Goal: Navigation & Orientation: Find specific page/section

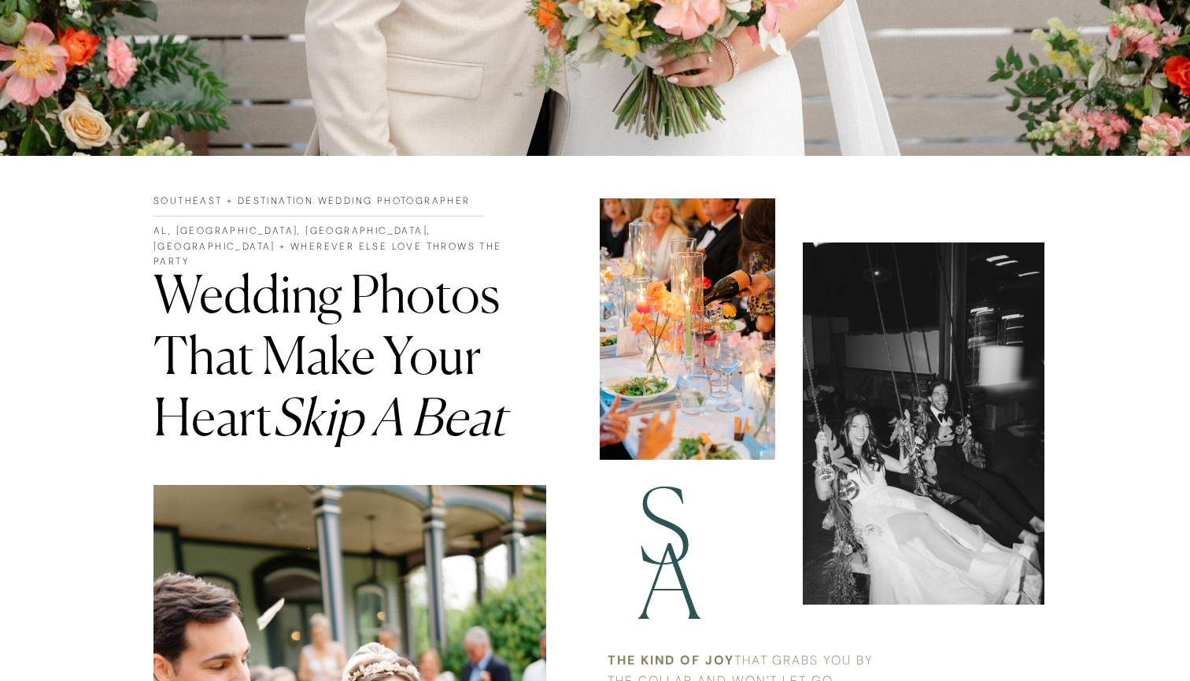
scroll to position [917, 0]
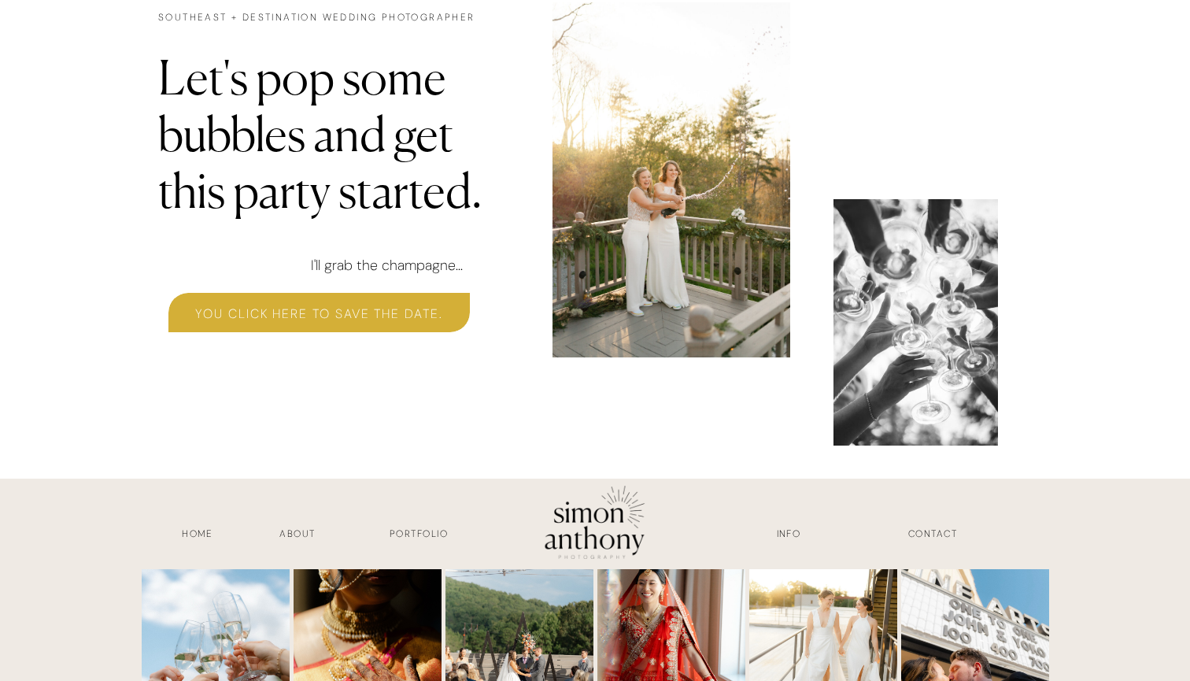
scroll to position [4769, 0]
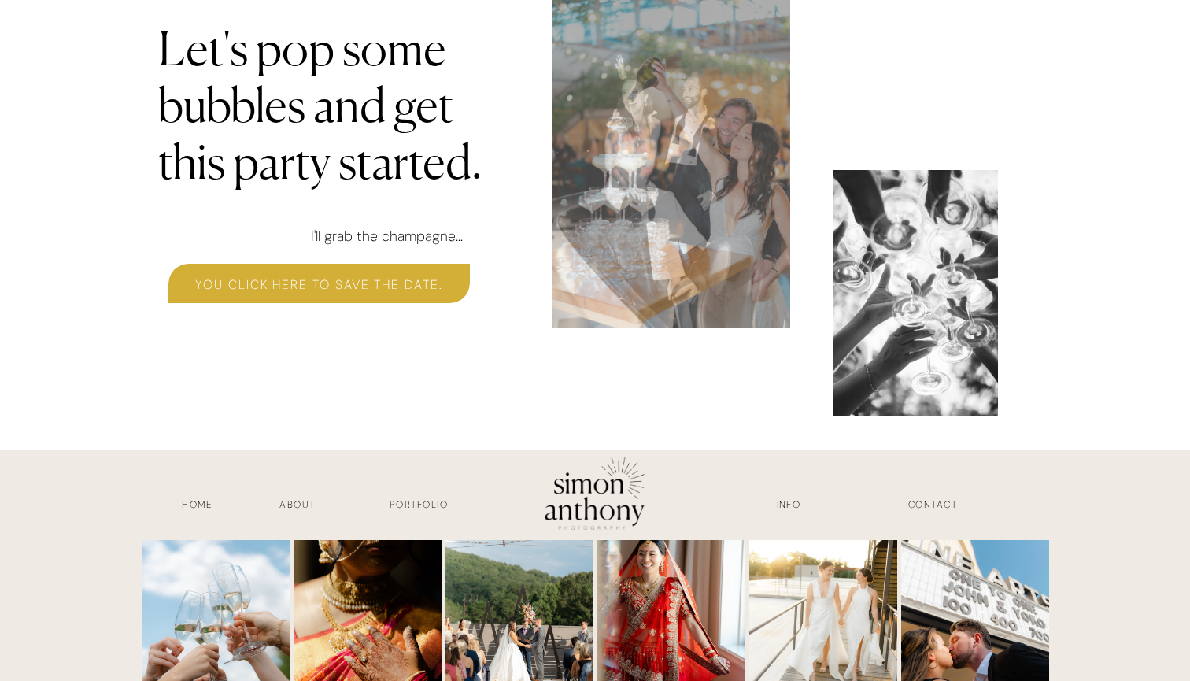
click at [408, 504] on h3 "Portfolio" at bounding box center [418, 506] width 116 height 18
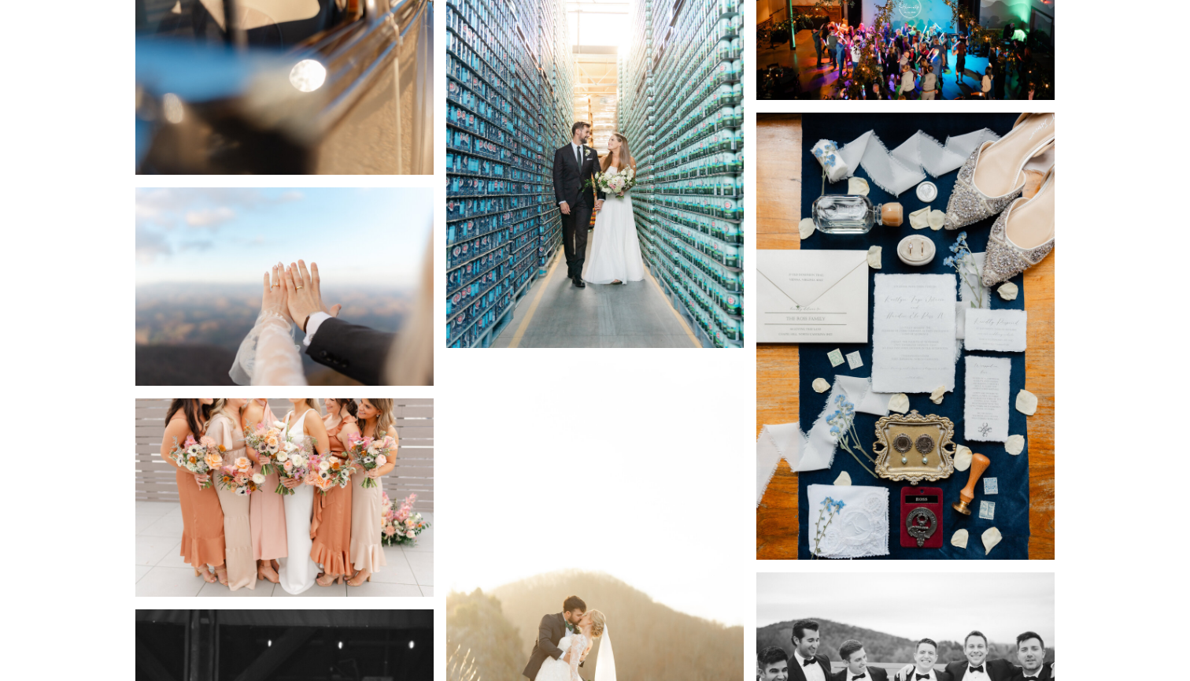
scroll to position [8700, 0]
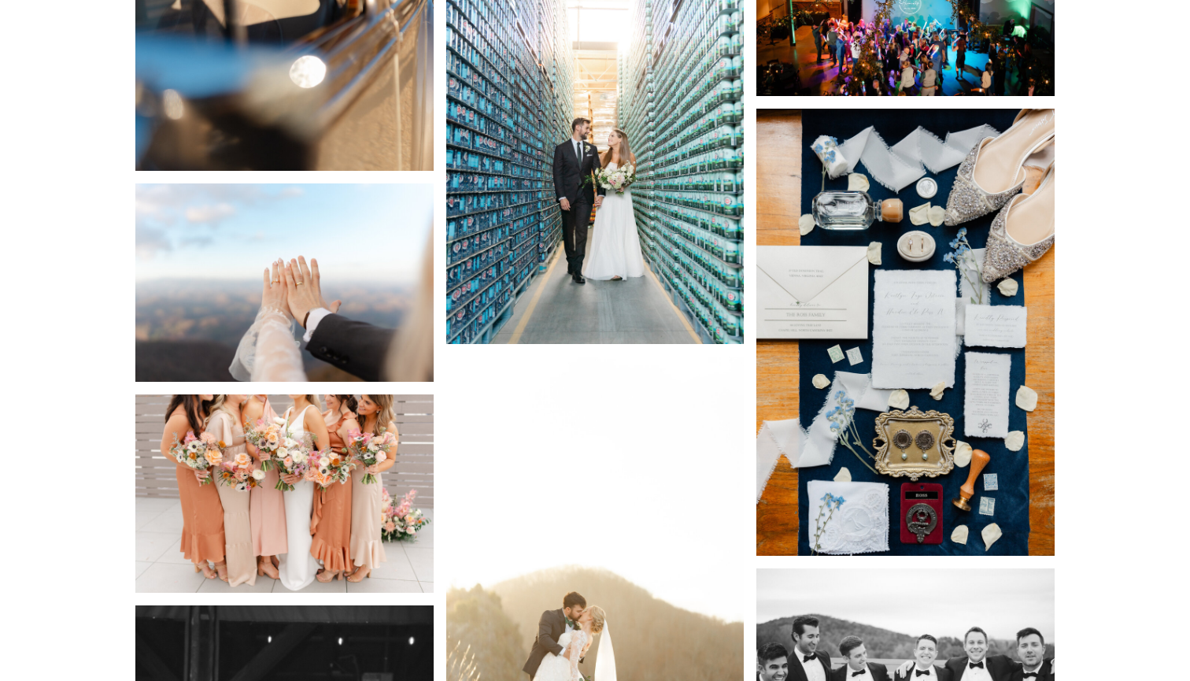
click at [665, 103] on img at bounding box center [595, 120] width 298 height 447
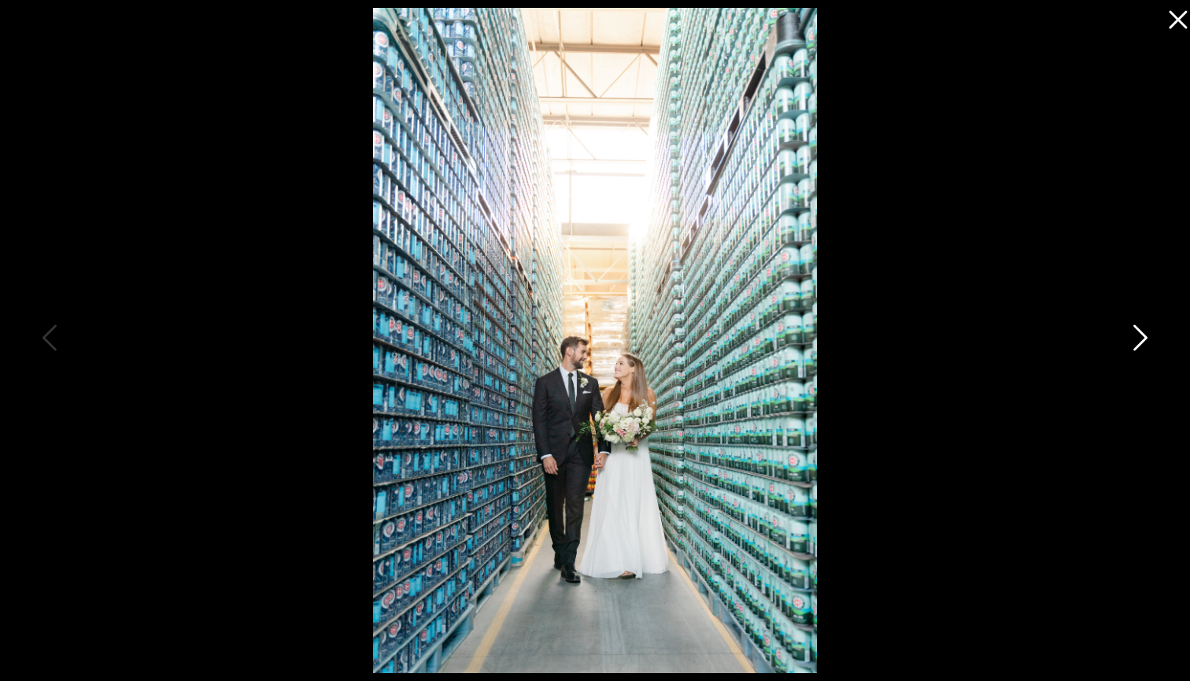
click at [1145, 342] on icon at bounding box center [1138, 341] width 39 height 47
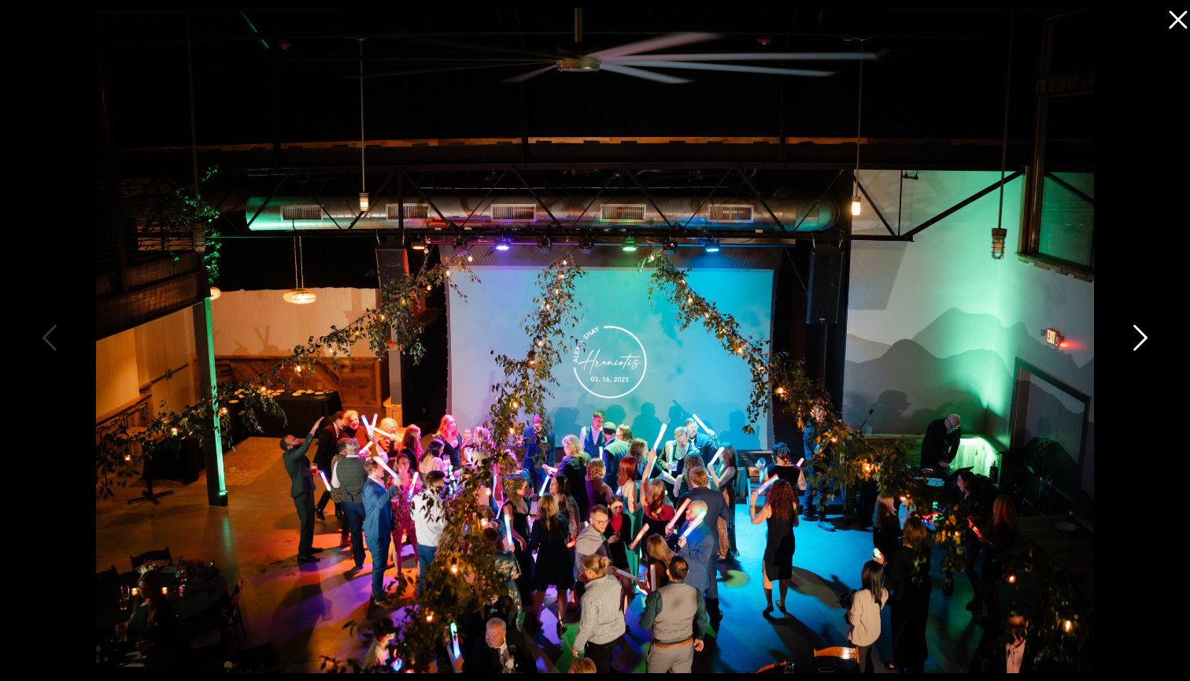
click at [1145, 342] on icon at bounding box center [1138, 341] width 39 height 47
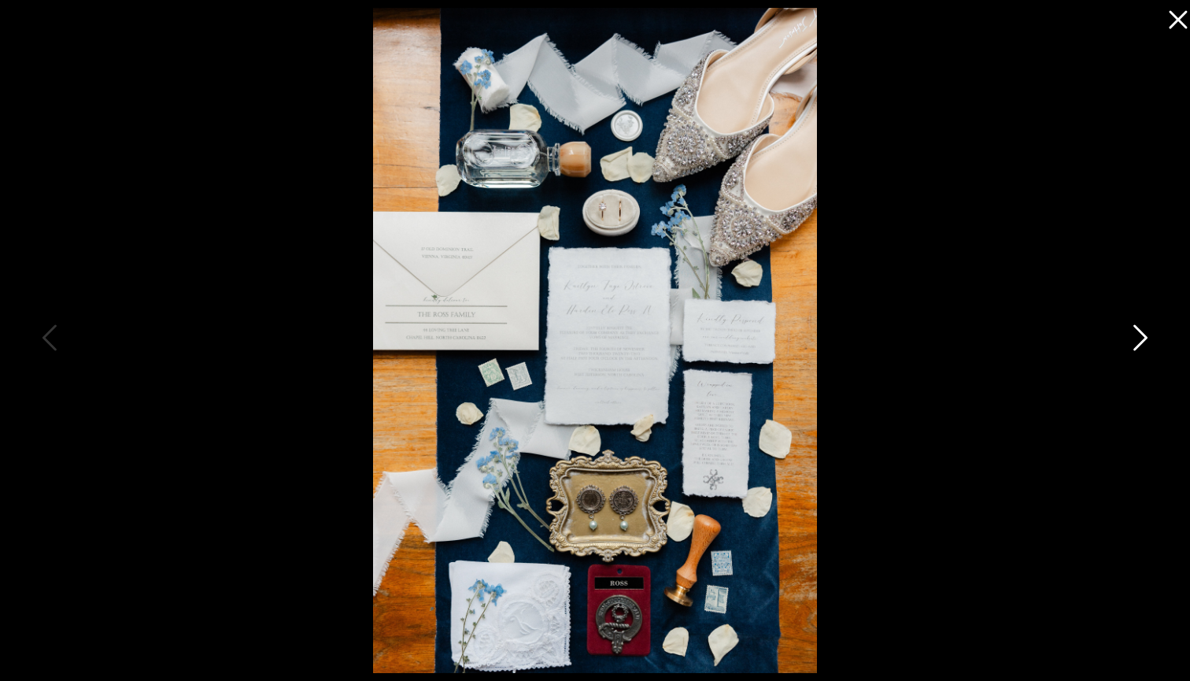
click at [1144, 342] on icon at bounding box center [1138, 341] width 39 height 47
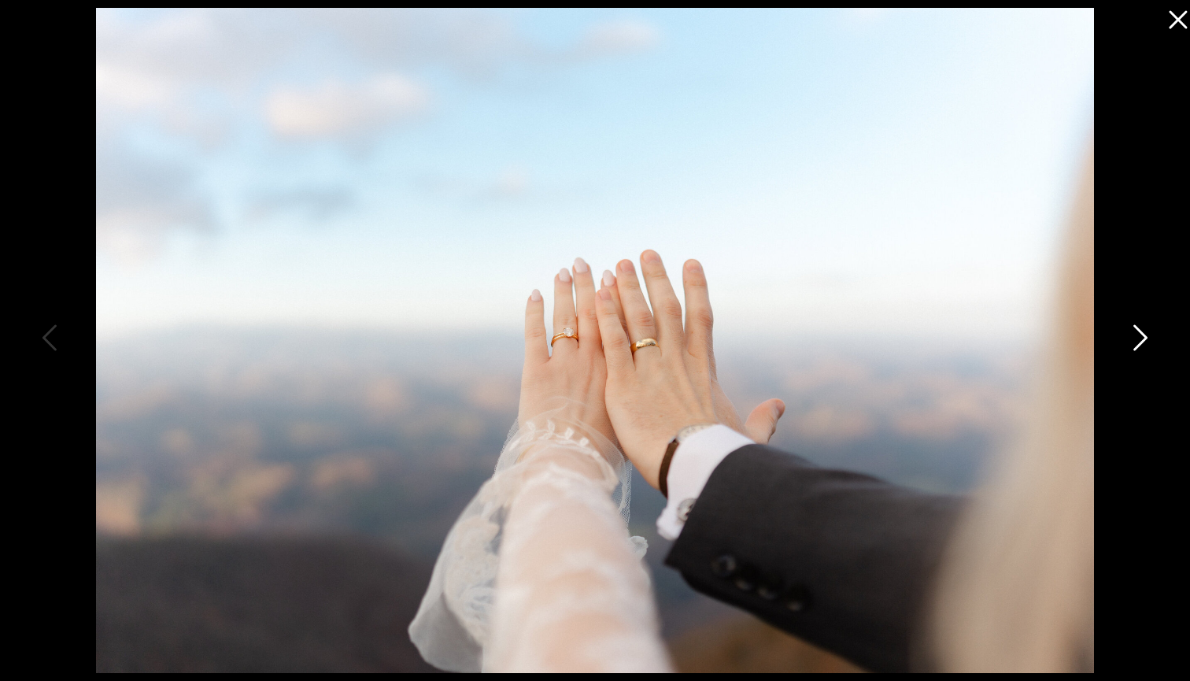
click at [1144, 342] on icon at bounding box center [1138, 341] width 39 height 47
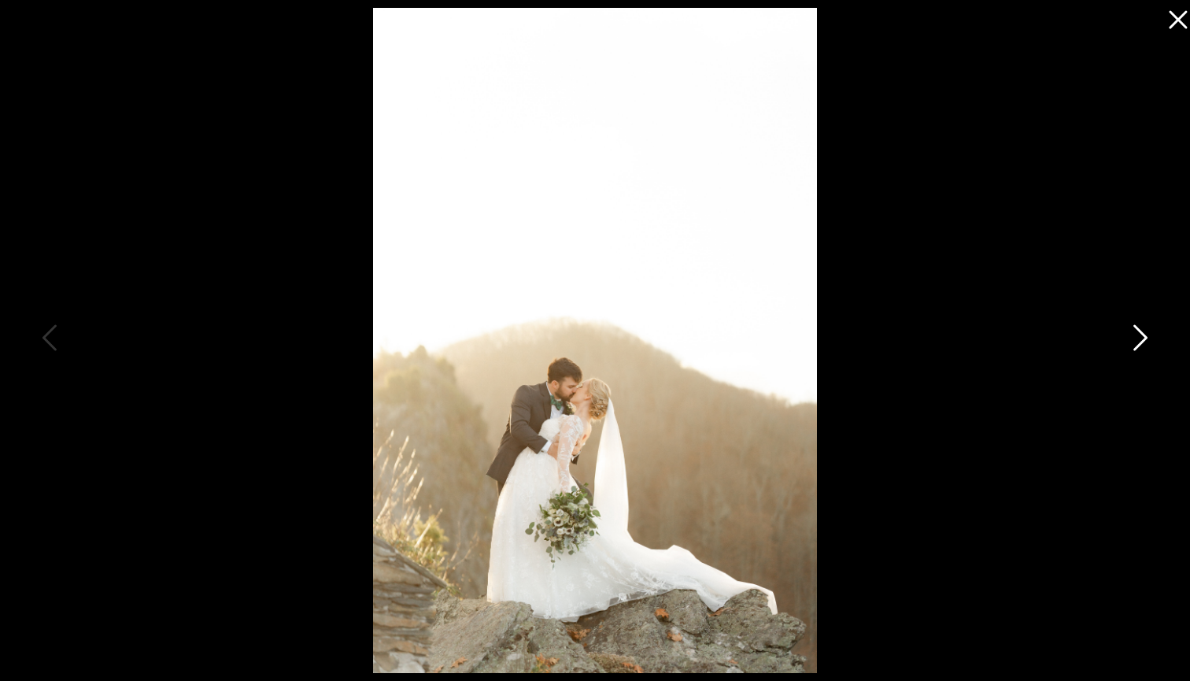
click at [1144, 342] on icon at bounding box center [1138, 341] width 39 height 47
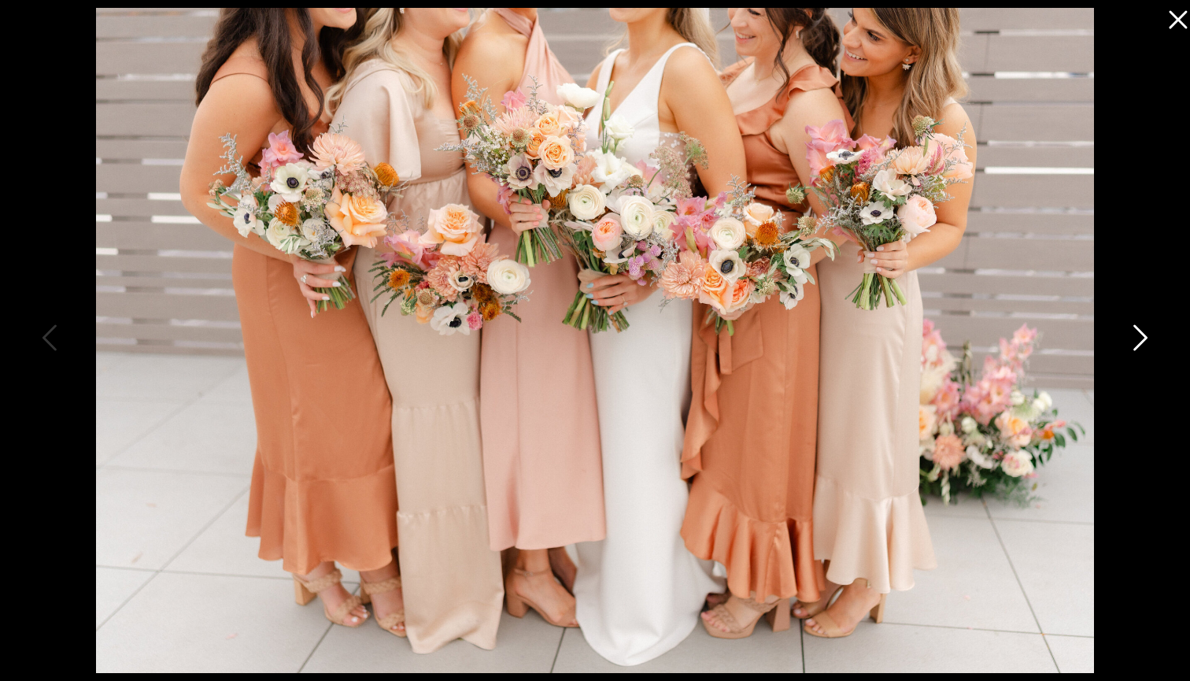
scroll to position [8682, 0]
click at [1144, 342] on icon at bounding box center [1138, 341] width 39 height 47
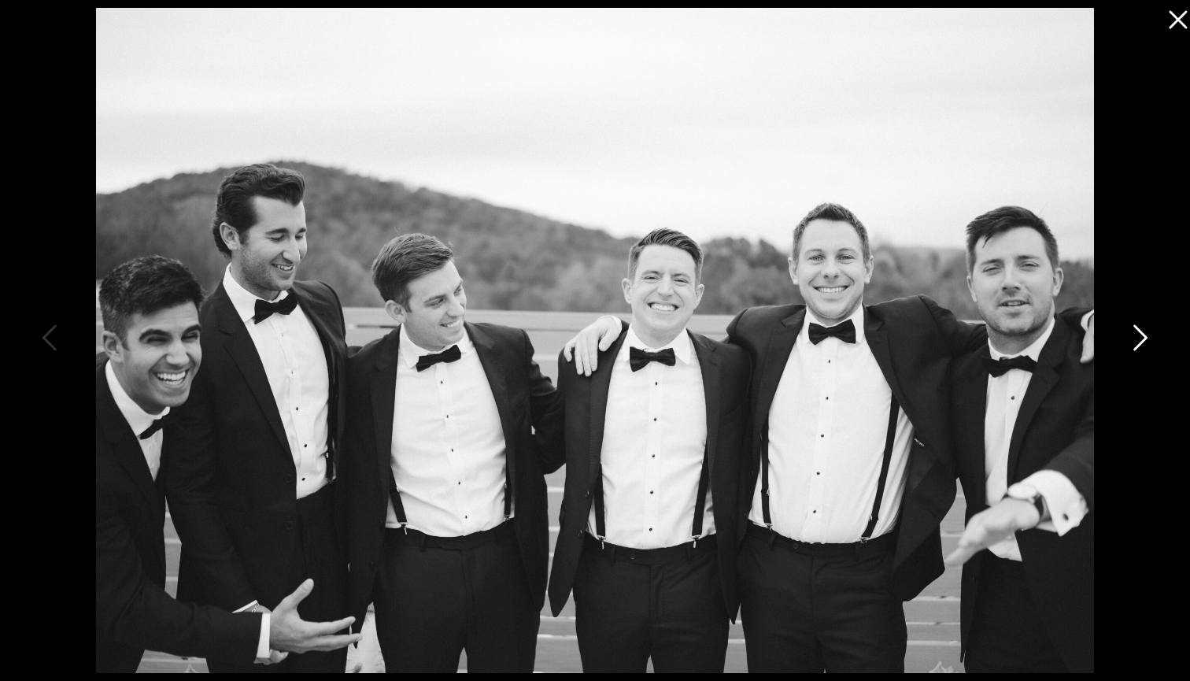
click at [1144, 342] on icon at bounding box center [1138, 341] width 39 height 47
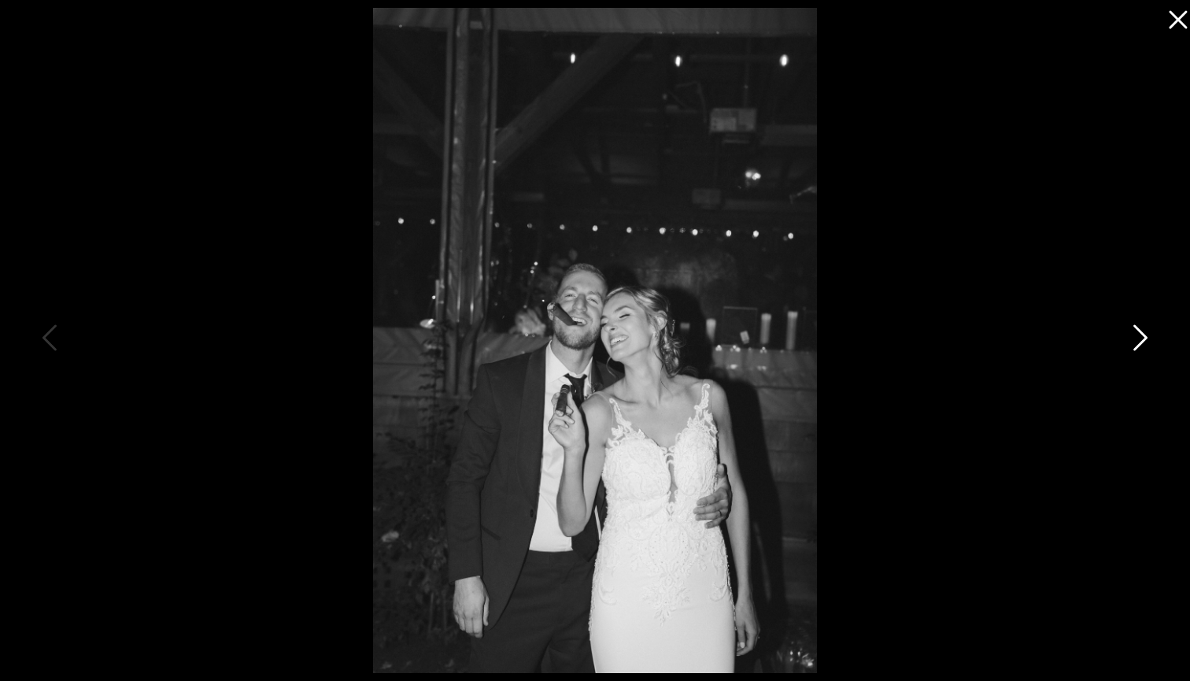
click at [1144, 342] on icon at bounding box center [1138, 341] width 39 height 47
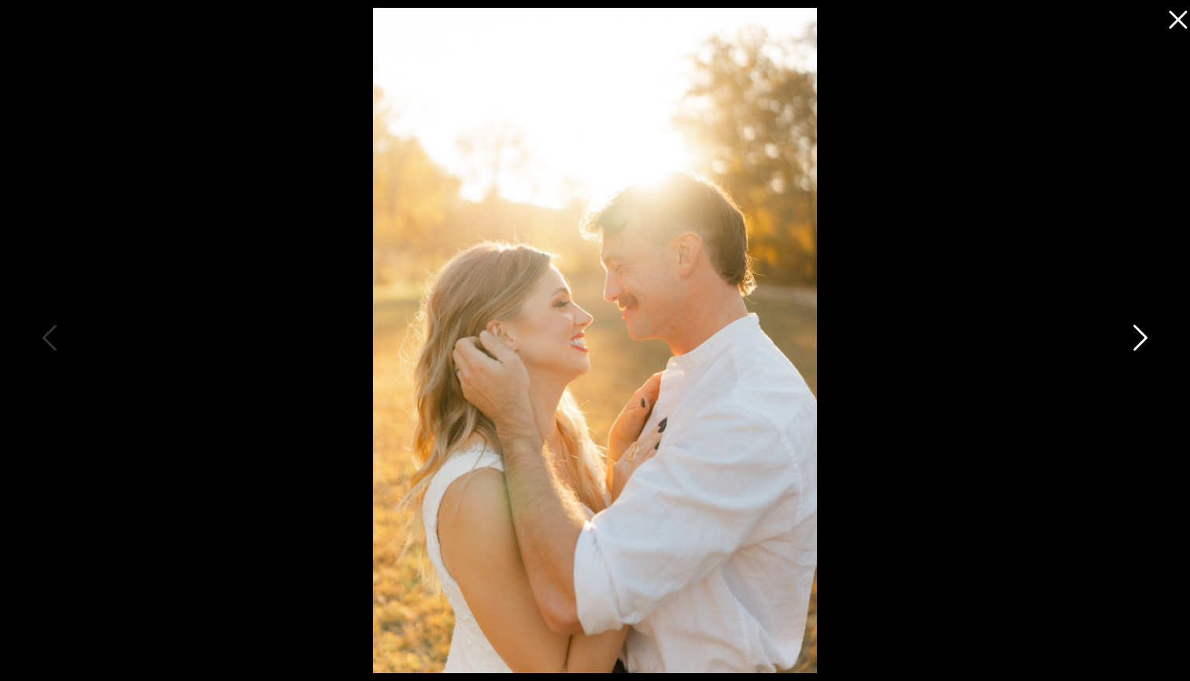
click at [1144, 342] on icon at bounding box center [1138, 341] width 39 height 47
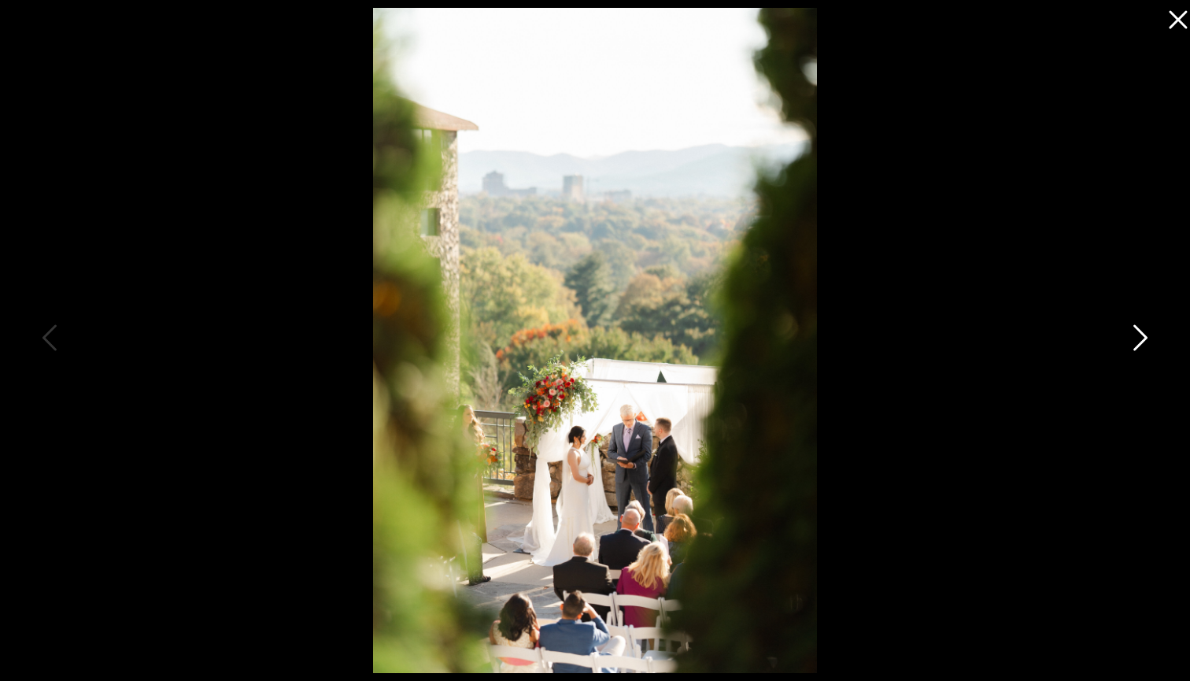
click at [1144, 342] on icon at bounding box center [1138, 341] width 39 height 47
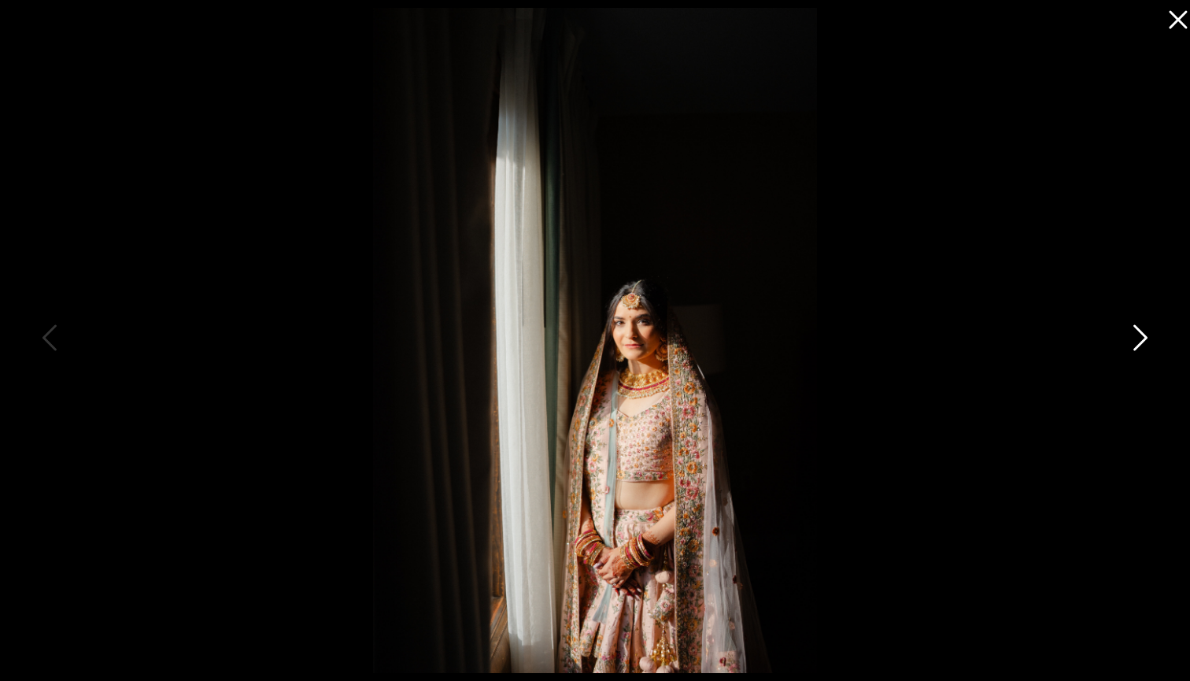
click at [1144, 342] on icon at bounding box center [1138, 341] width 39 height 47
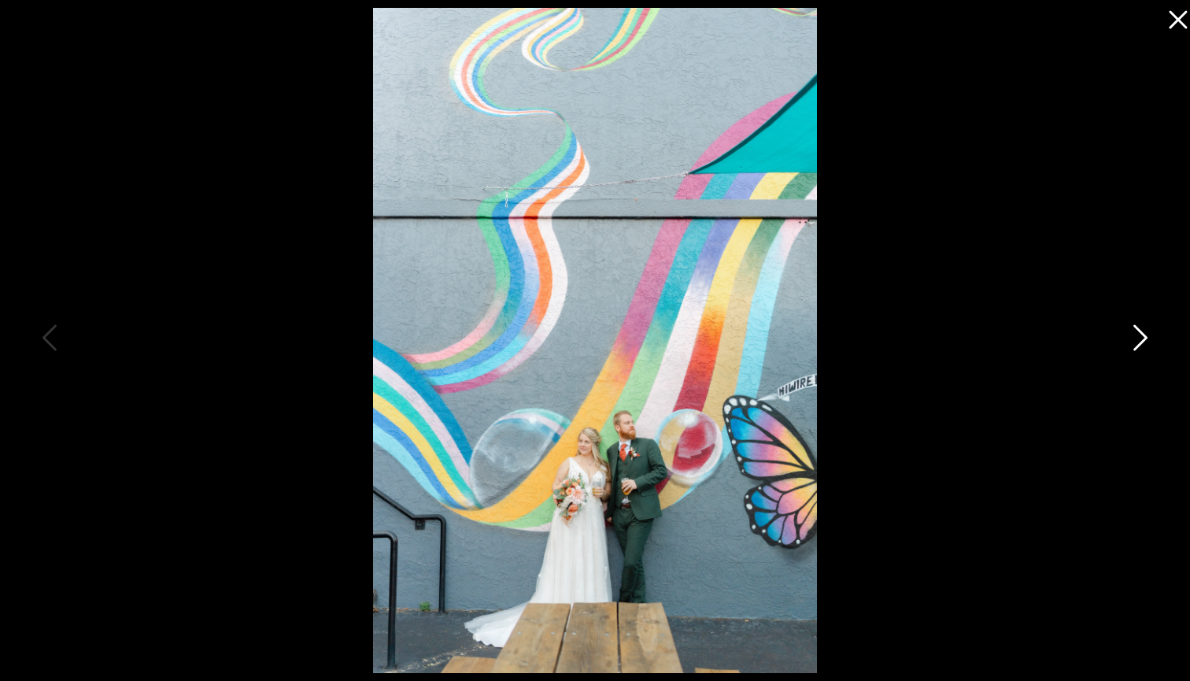
click at [1144, 342] on icon at bounding box center [1138, 341] width 39 height 47
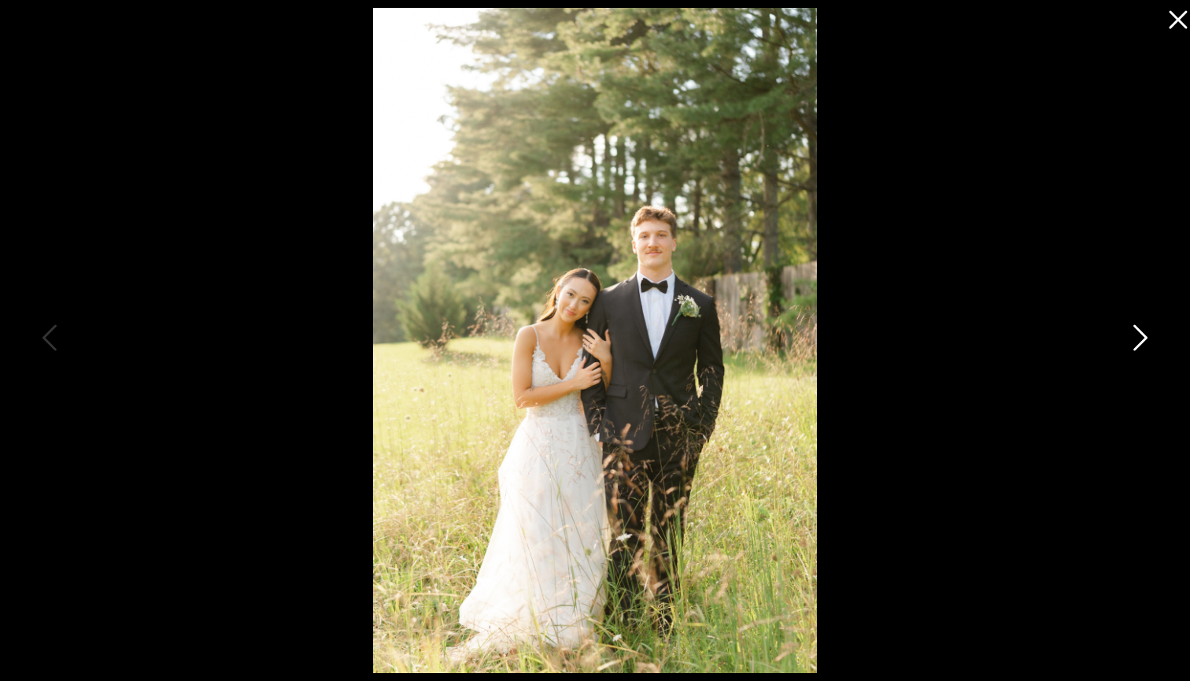
click at [1144, 342] on icon at bounding box center [1138, 341] width 39 height 47
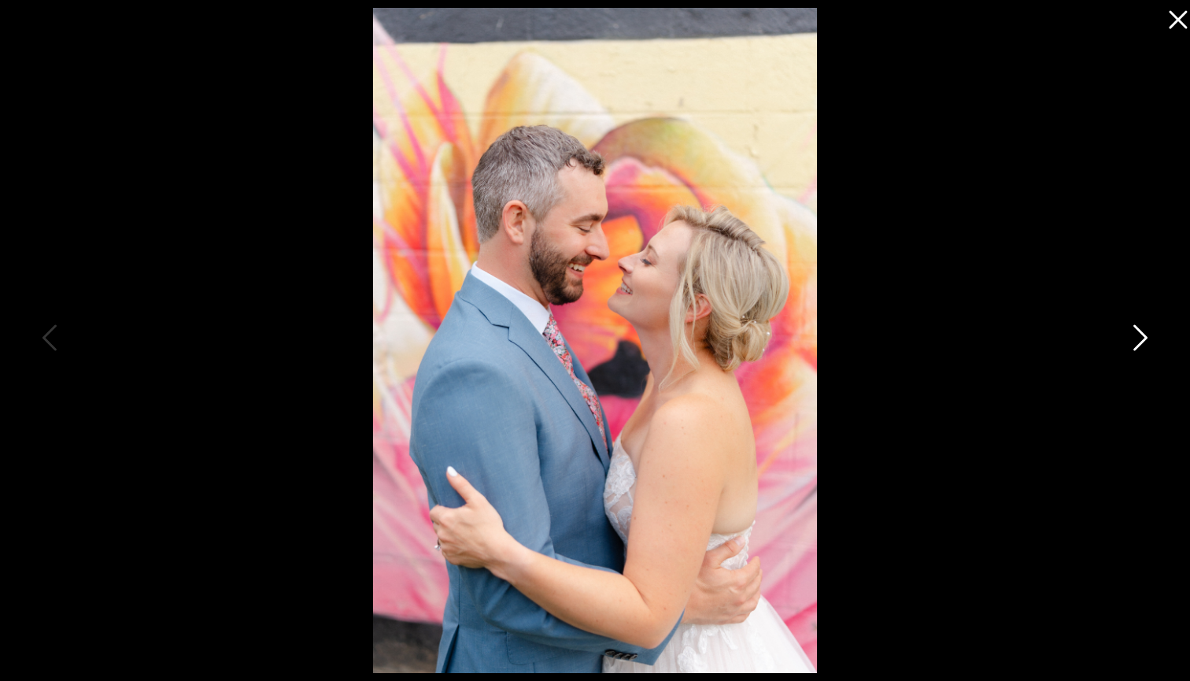
click at [1144, 342] on icon at bounding box center [1138, 341] width 39 height 47
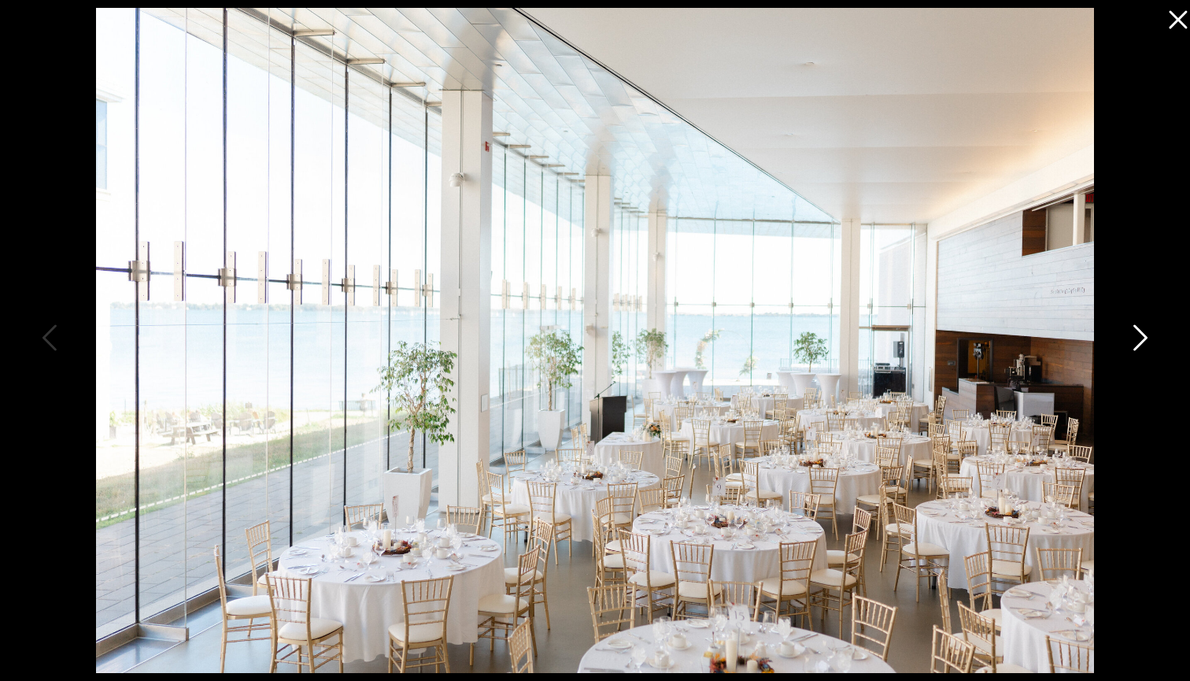
click at [1144, 342] on icon at bounding box center [1138, 341] width 39 height 47
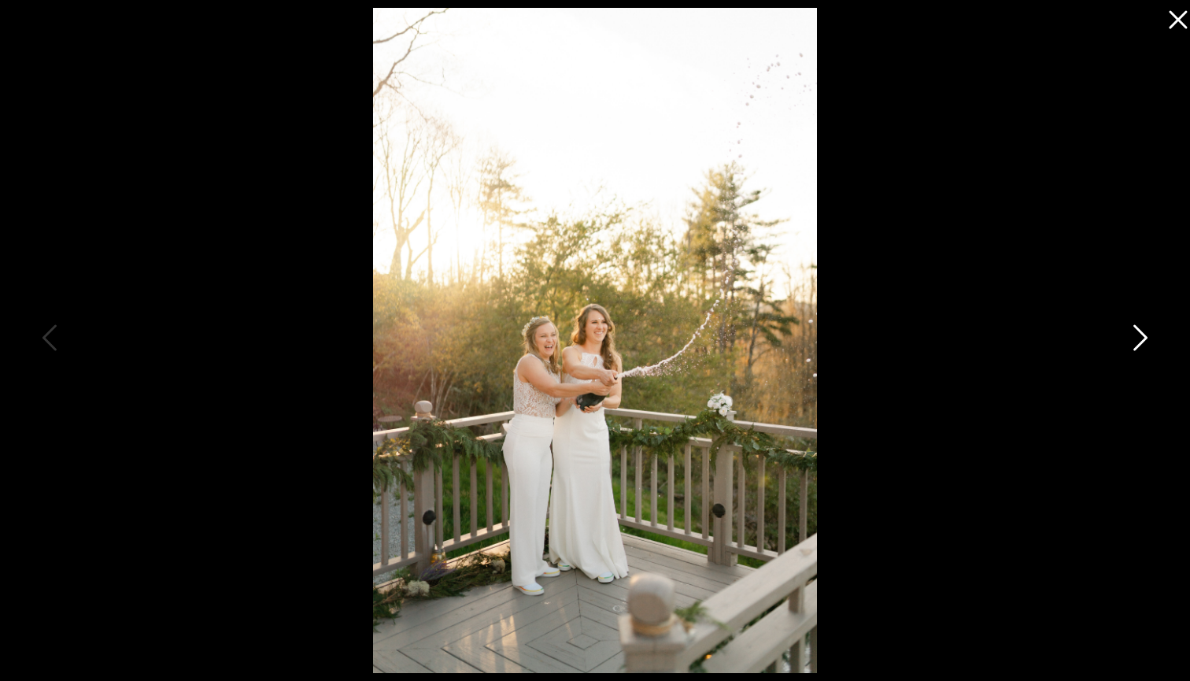
click at [1144, 342] on icon at bounding box center [1138, 341] width 39 height 47
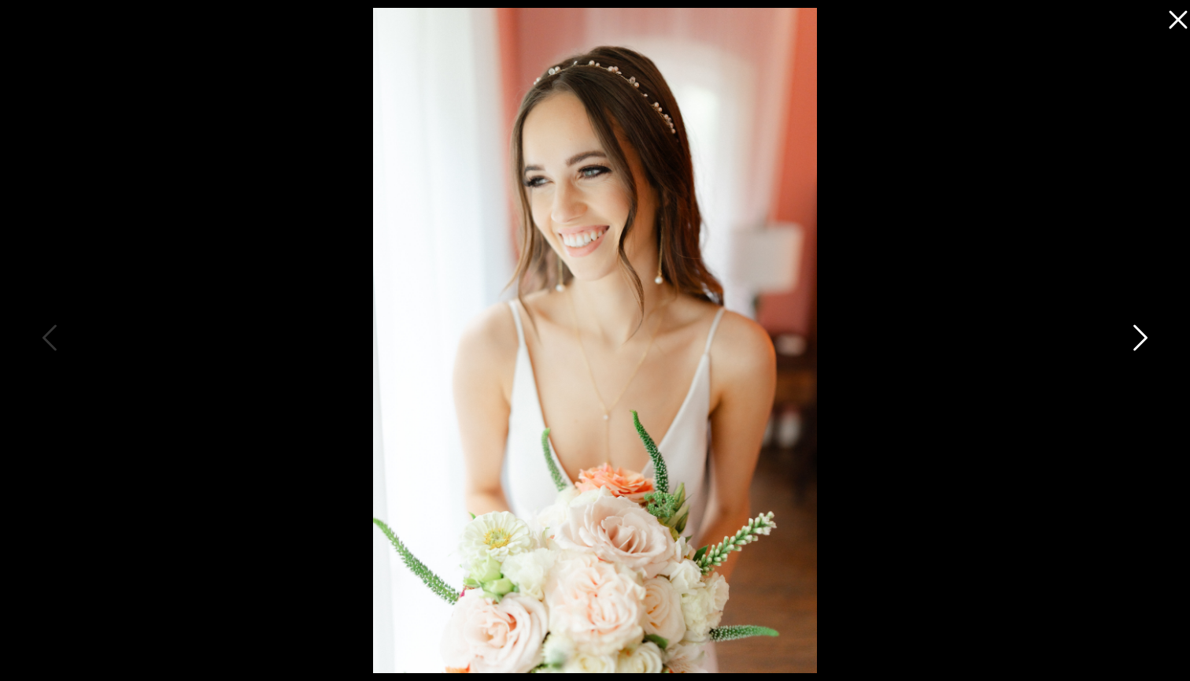
click at [1144, 342] on icon at bounding box center [1138, 341] width 39 height 47
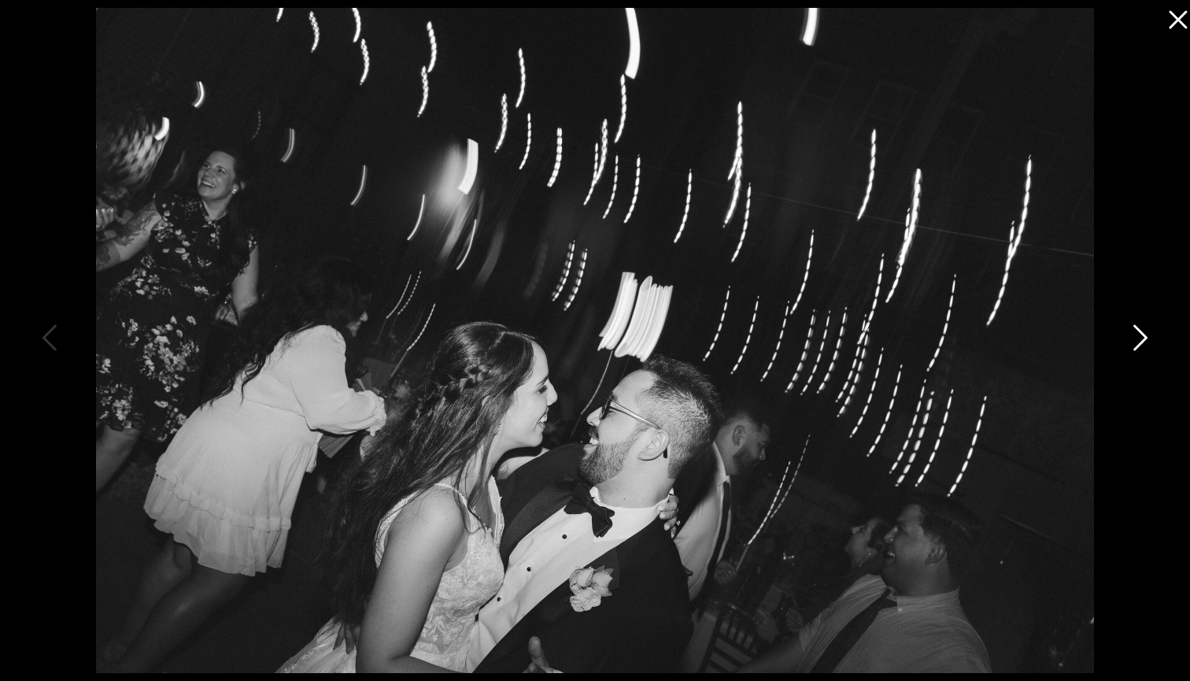
click at [1144, 342] on icon at bounding box center [1138, 341] width 39 height 47
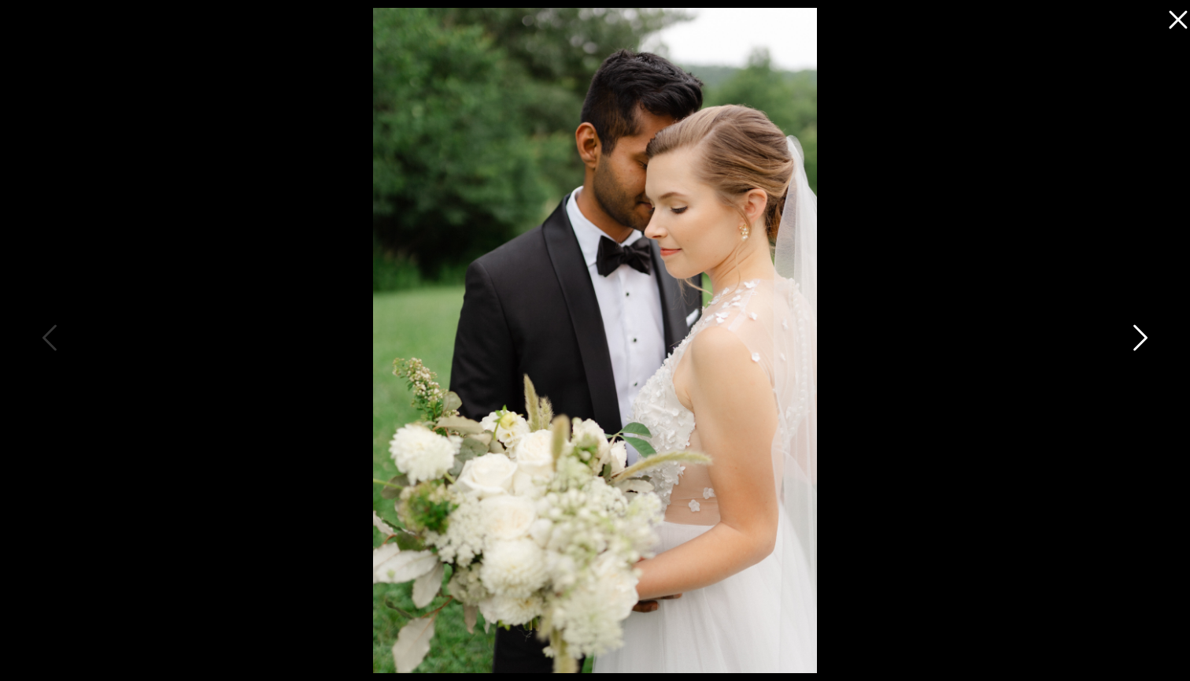
click at [1144, 342] on icon at bounding box center [1138, 341] width 39 height 47
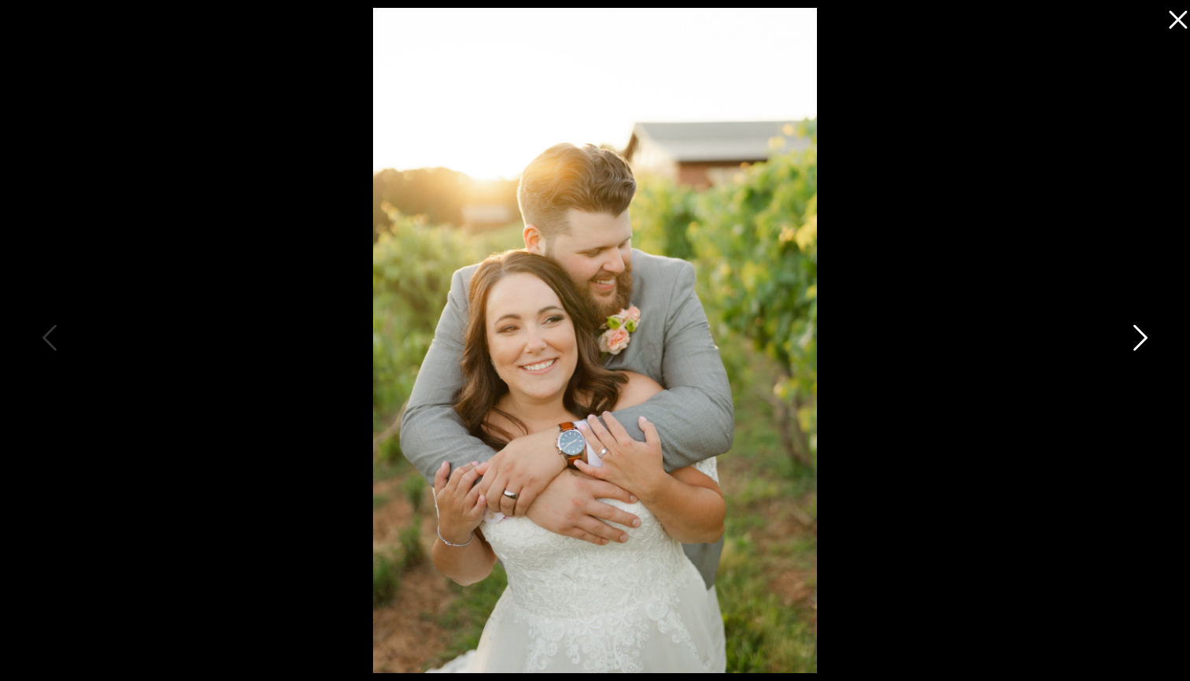
click at [1146, 345] on icon at bounding box center [1138, 341] width 39 height 47
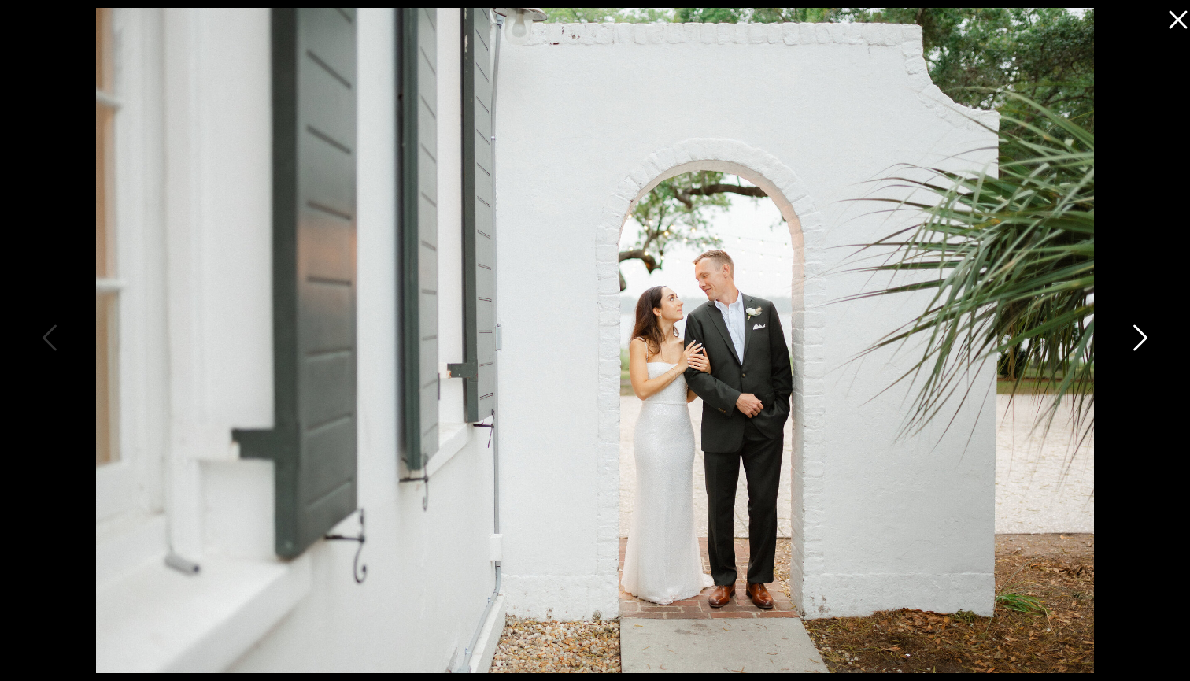
click at [1146, 346] on icon at bounding box center [1138, 341] width 39 height 47
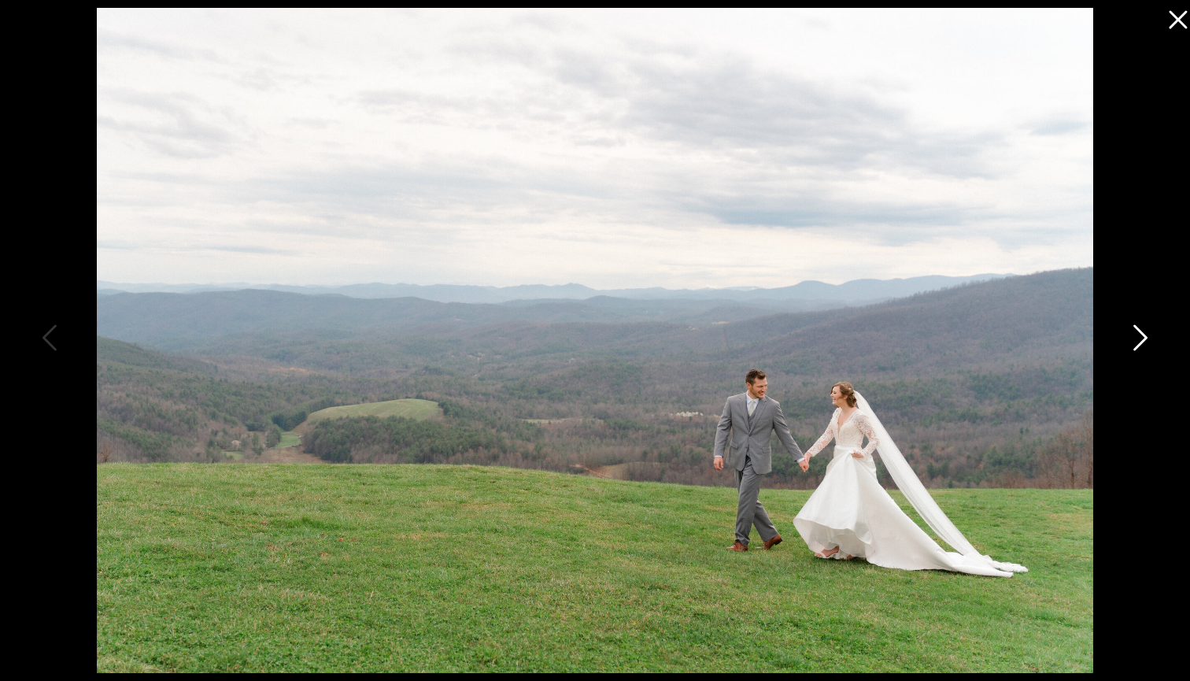
click at [1142, 343] on icon at bounding box center [1140, 337] width 14 height 26
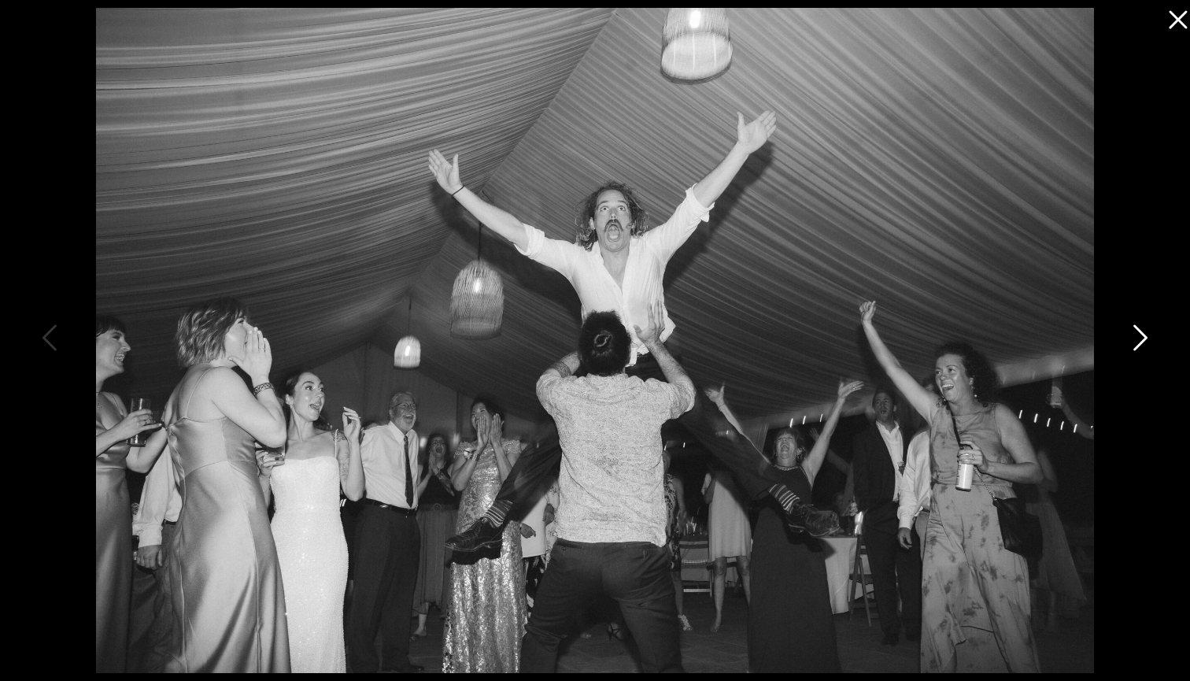
click at [1142, 343] on icon at bounding box center [1140, 337] width 14 height 26
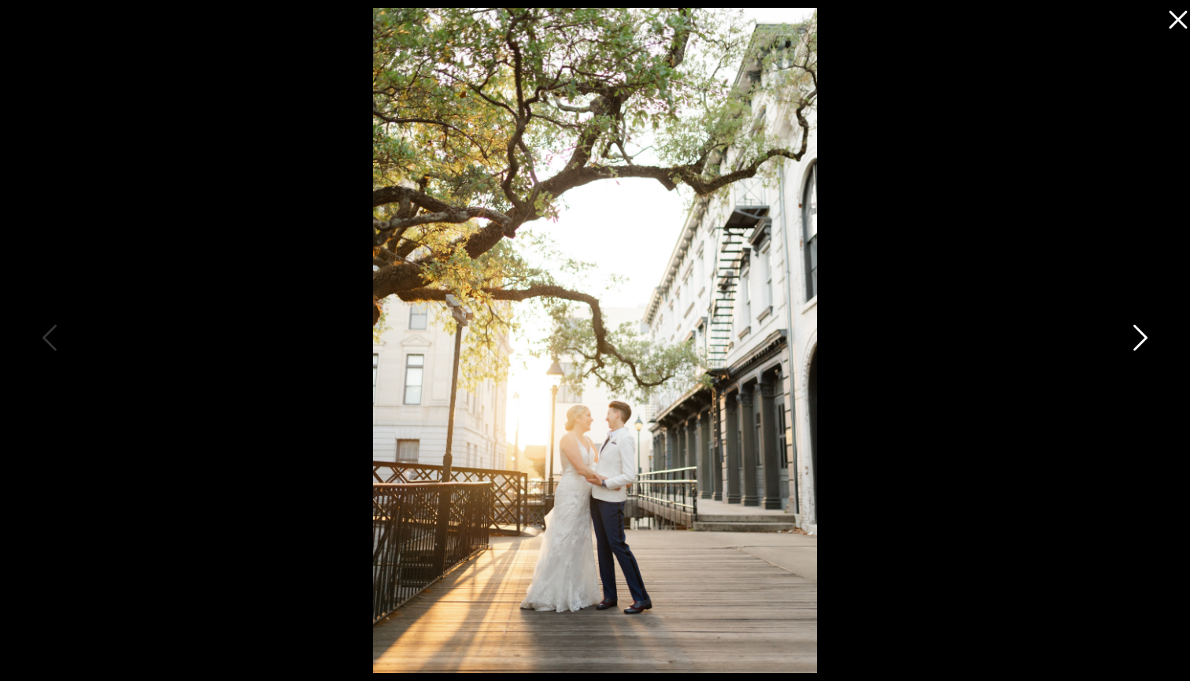
click at [1142, 343] on icon at bounding box center [1140, 337] width 14 height 26
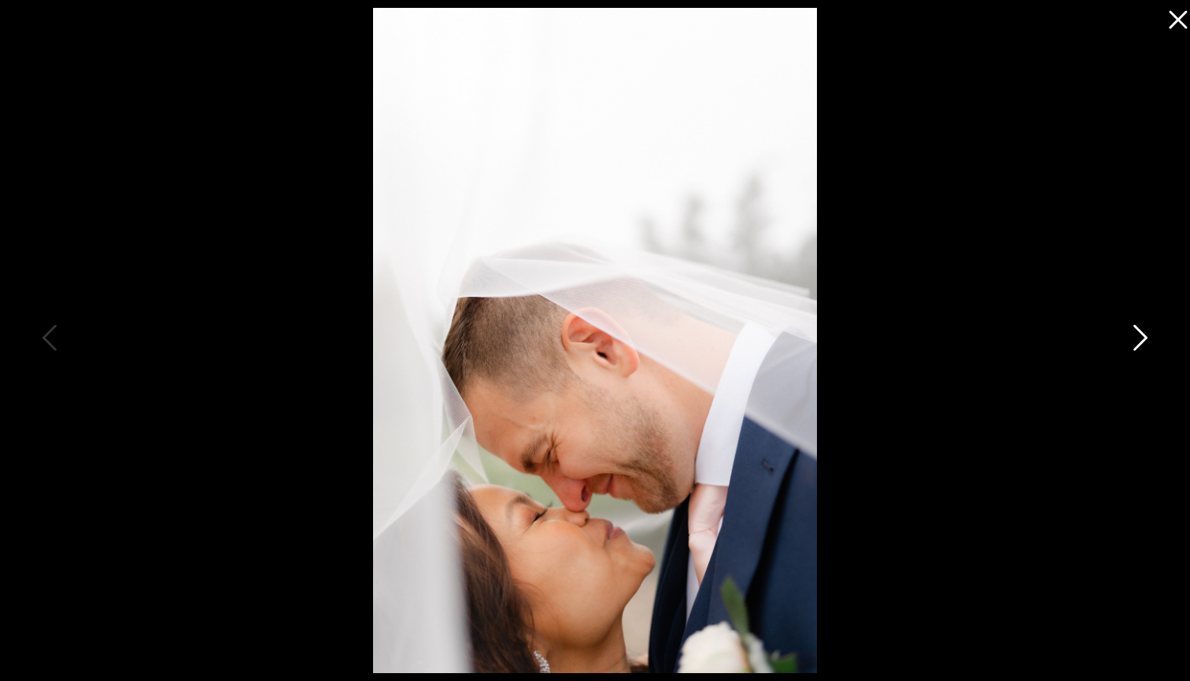
click at [1142, 343] on icon at bounding box center [1140, 337] width 14 height 26
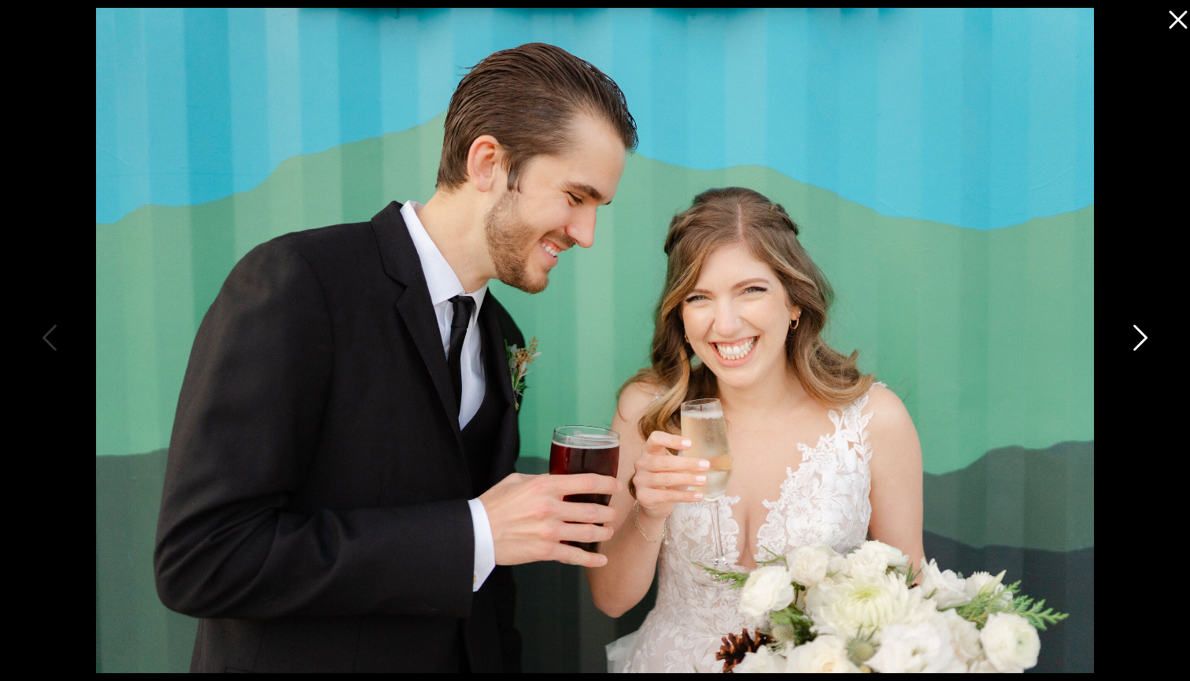
click at [1142, 343] on icon at bounding box center [1140, 337] width 14 height 26
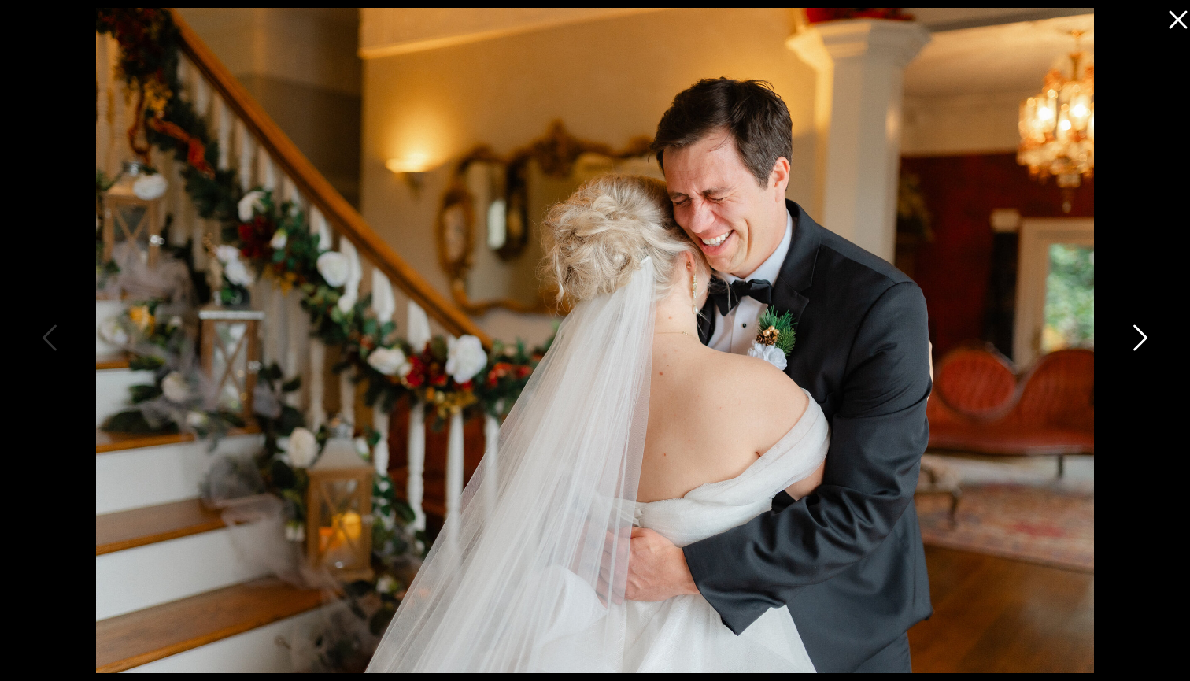
click at [1142, 343] on icon at bounding box center [1140, 337] width 14 height 26
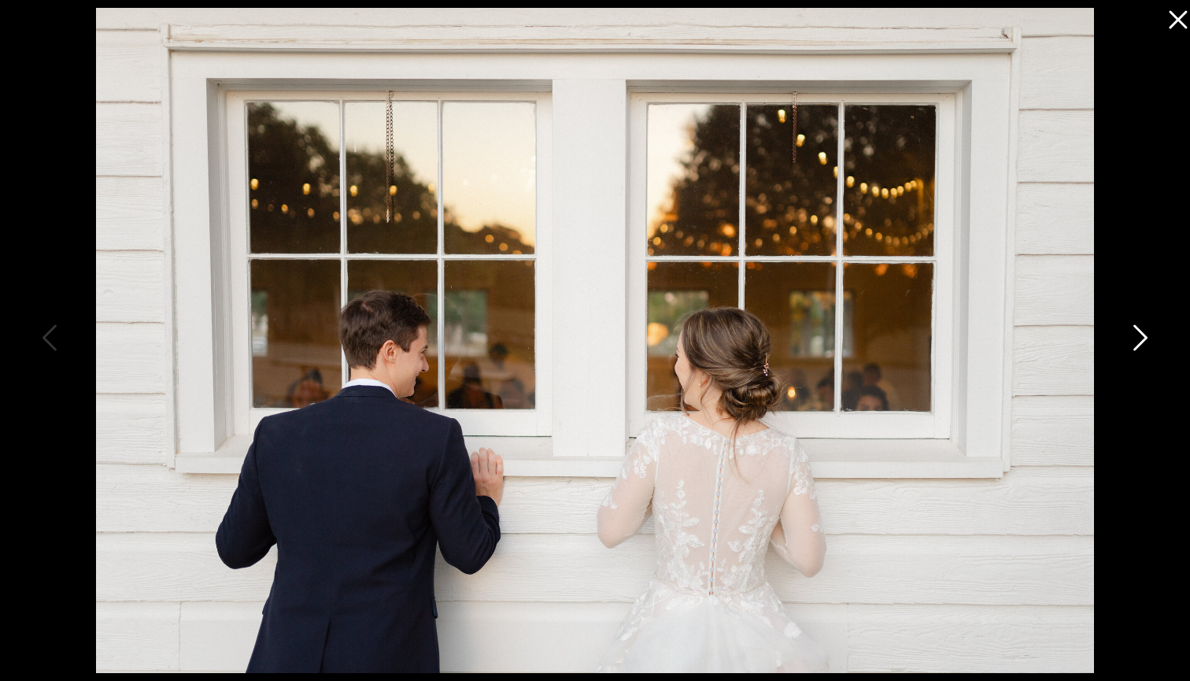
click at [1142, 343] on icon at bounding box center [1140, 337] width 14 height 26
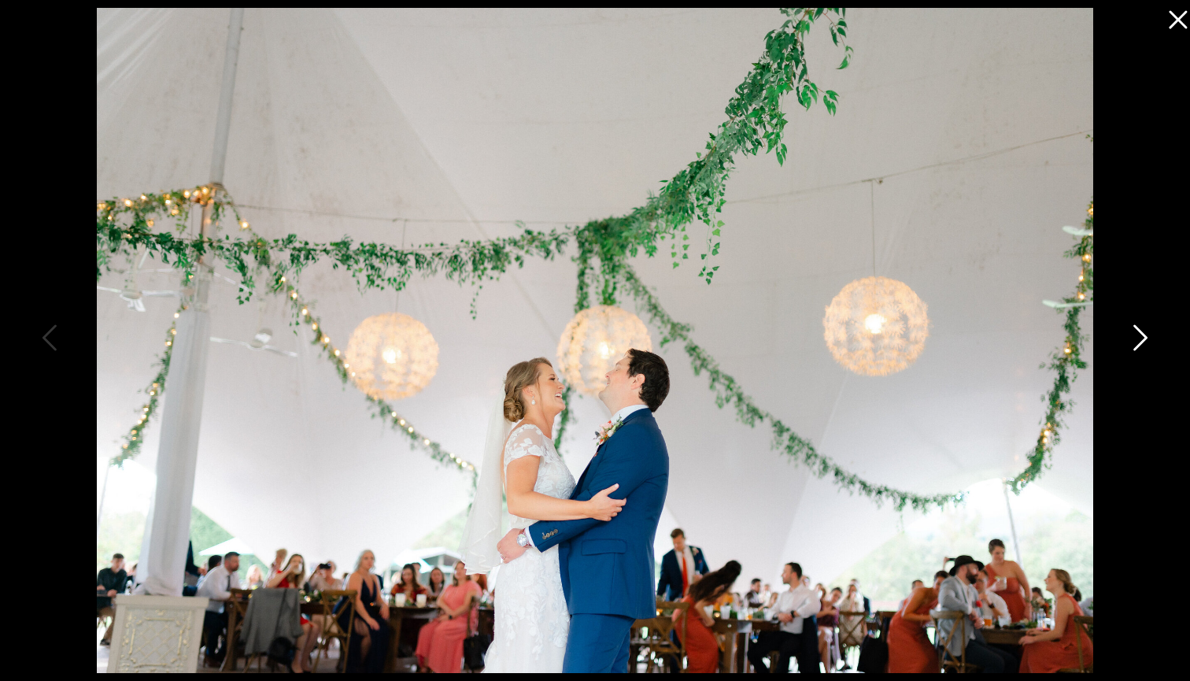
click at [1142, 343] on icon at bounding box center [1140, 337] width 14 height 26
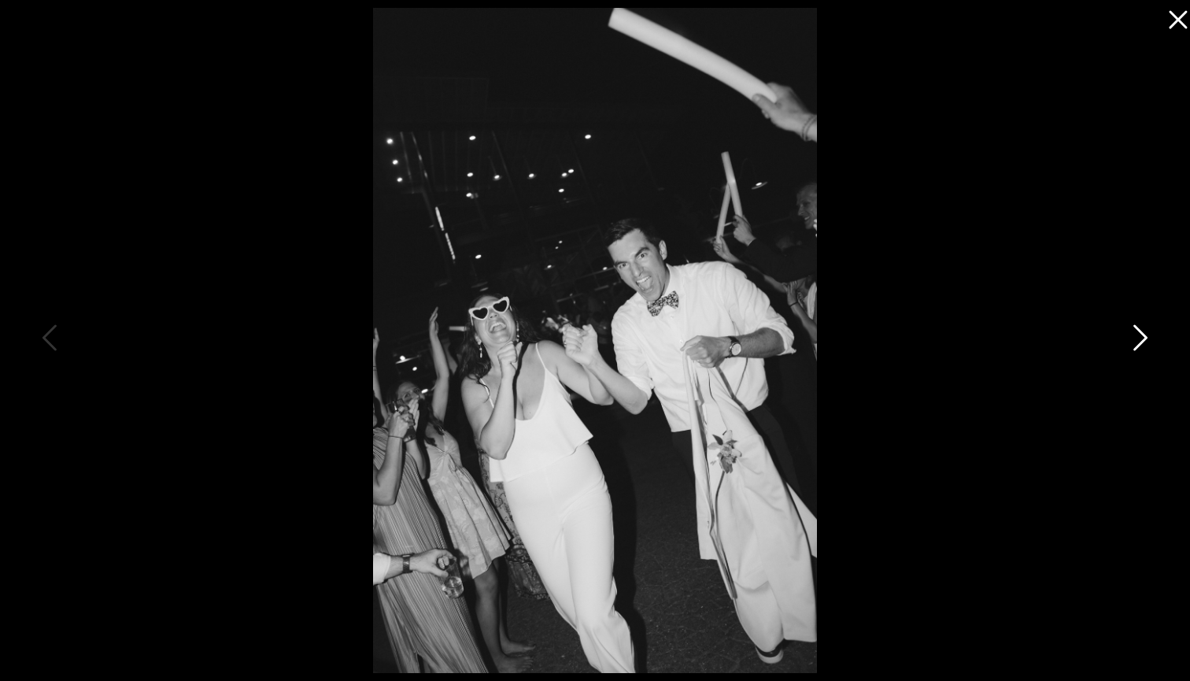
click at [1142, 343] on icon at bounding box center [1140, 337] width 14 height 26
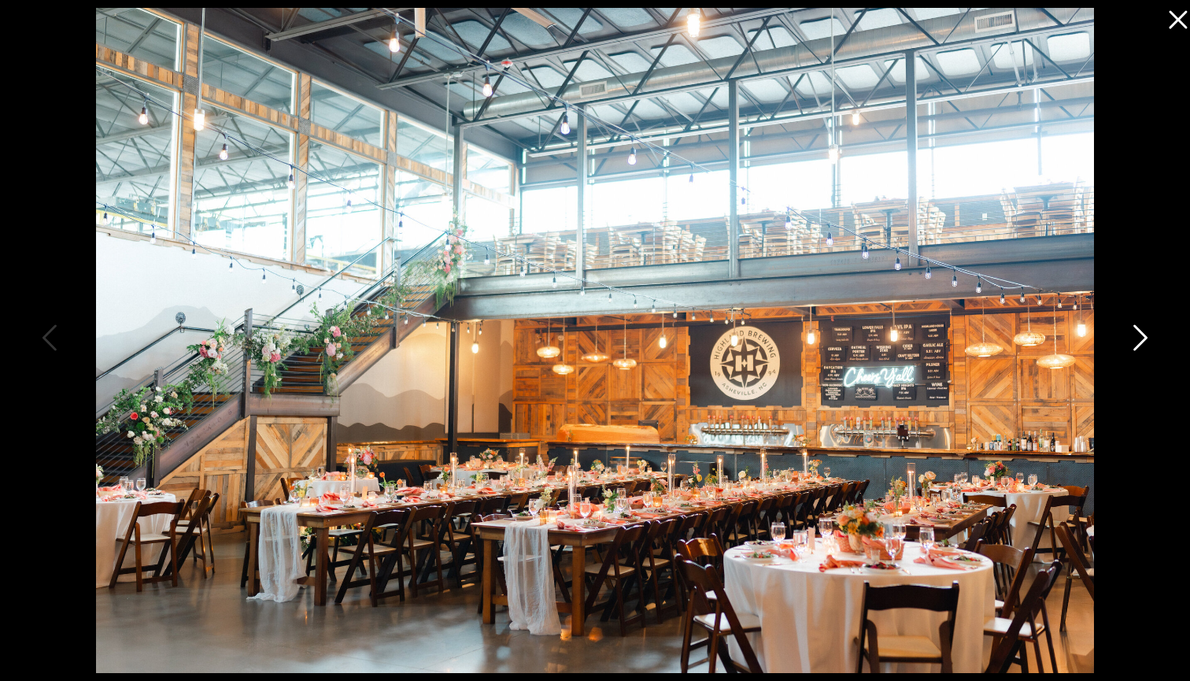
click at [1142, 343] on icon at bounding box center [1140, 337] width 14 height 26
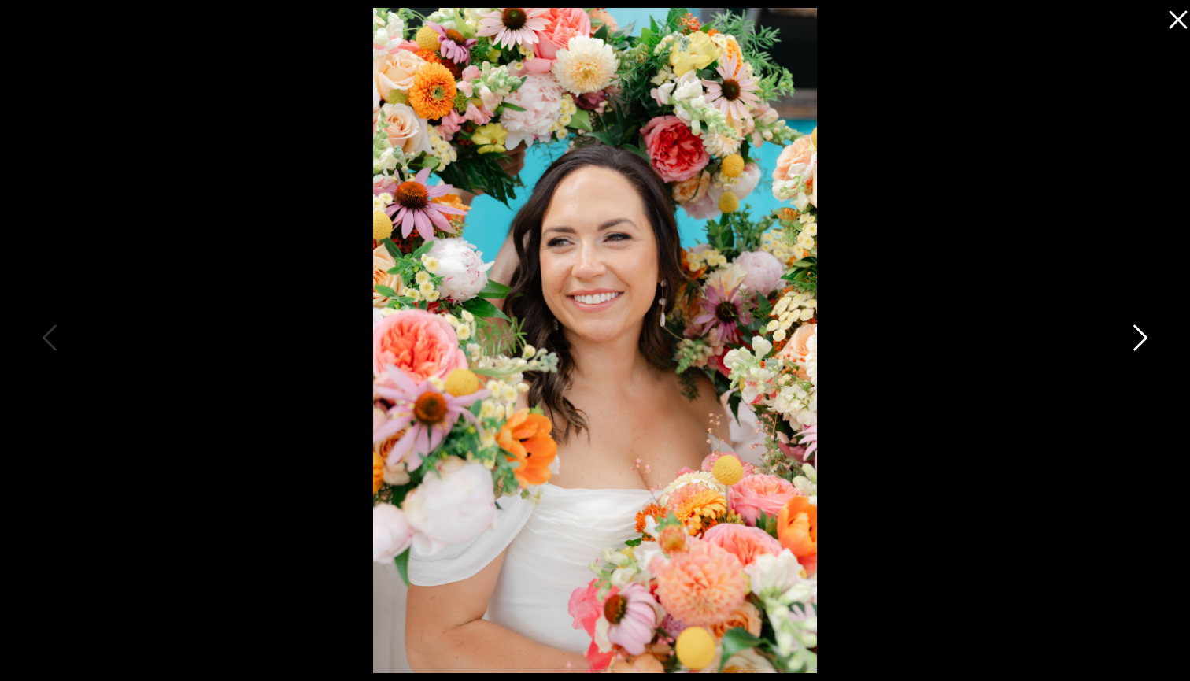
click at [1142, 343] on icon at bounding box center [1140, 337] width 14 height 26
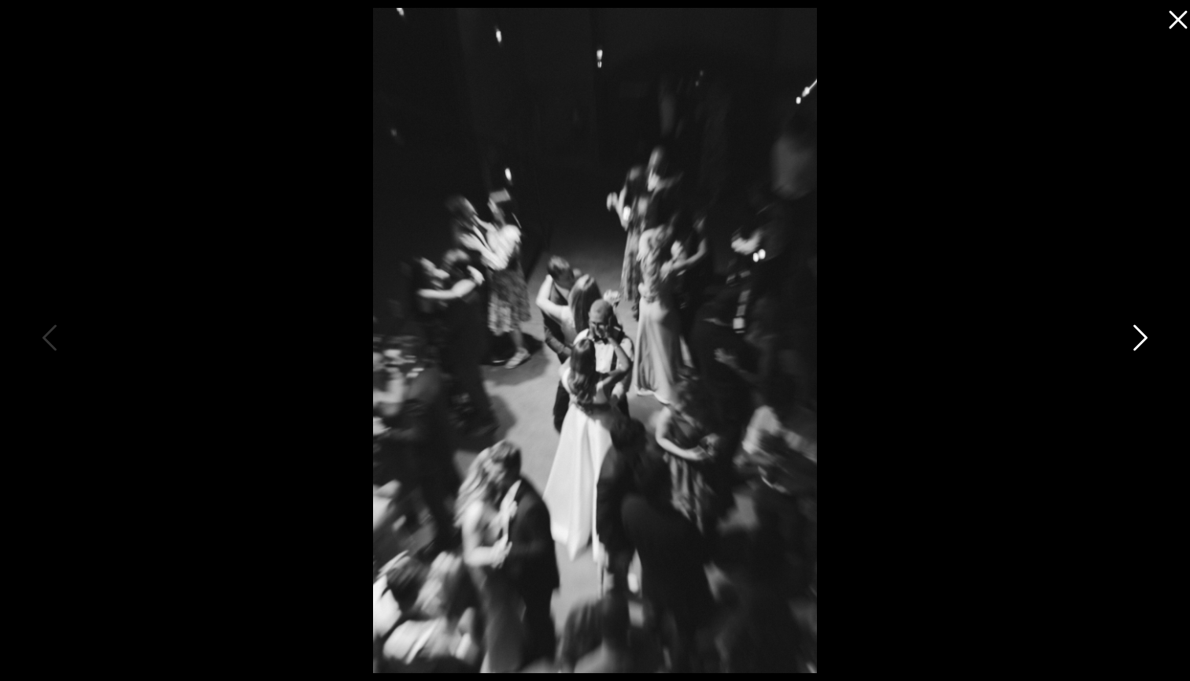
click at [1142, 343] on icon at bounding box center [1140, 337] width 14 height 26
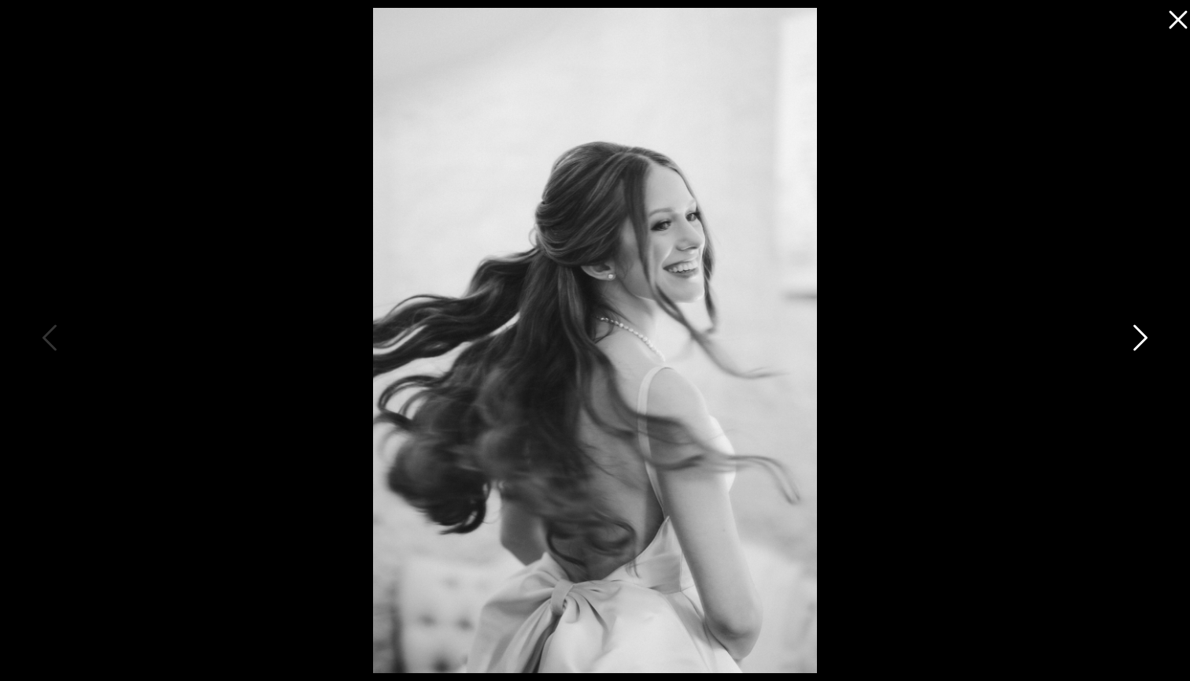
click at [1142, 343] on icon at bounding box center [1140, 337] width 14 height 26
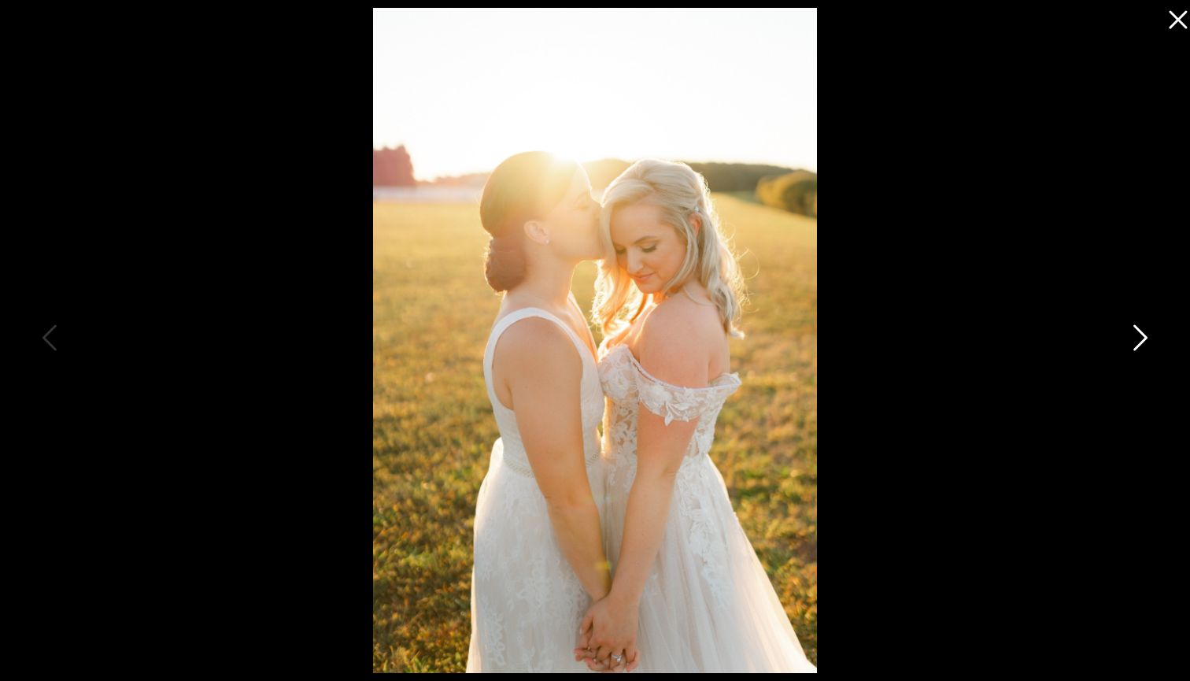
click at [1142, 343] on icon at bounding box center [1140, 337] width 14 height 26
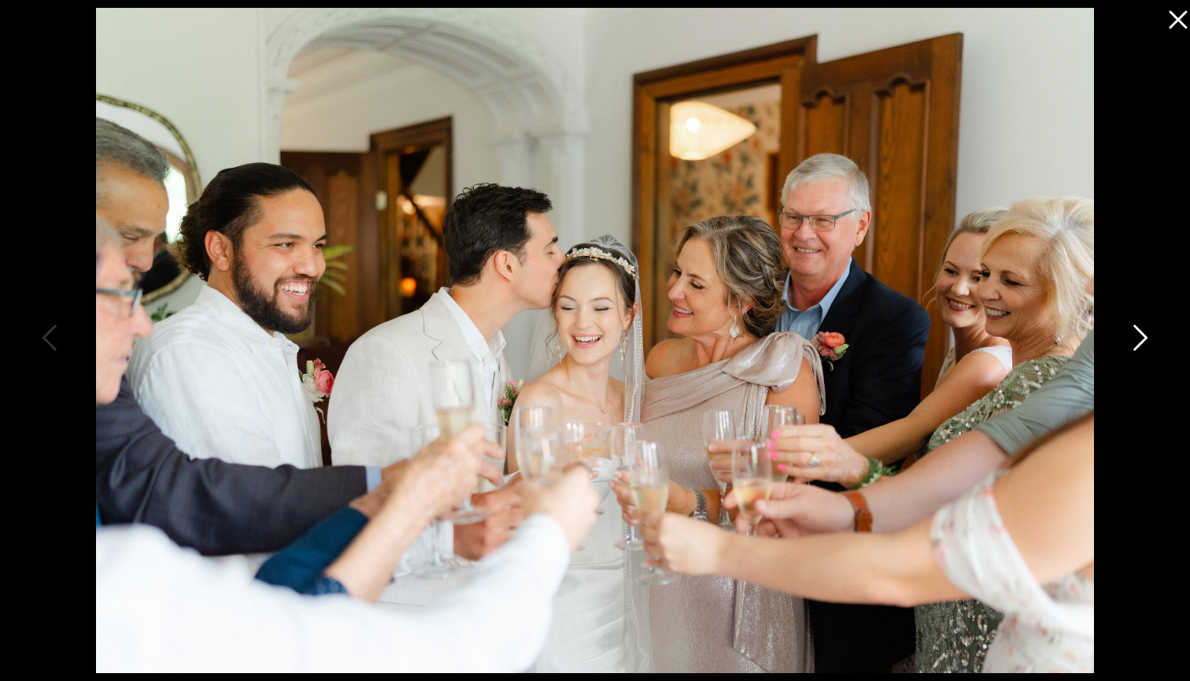
click at [1142, 343] on icon at bounding box center [1140, 337] width 14 height 26
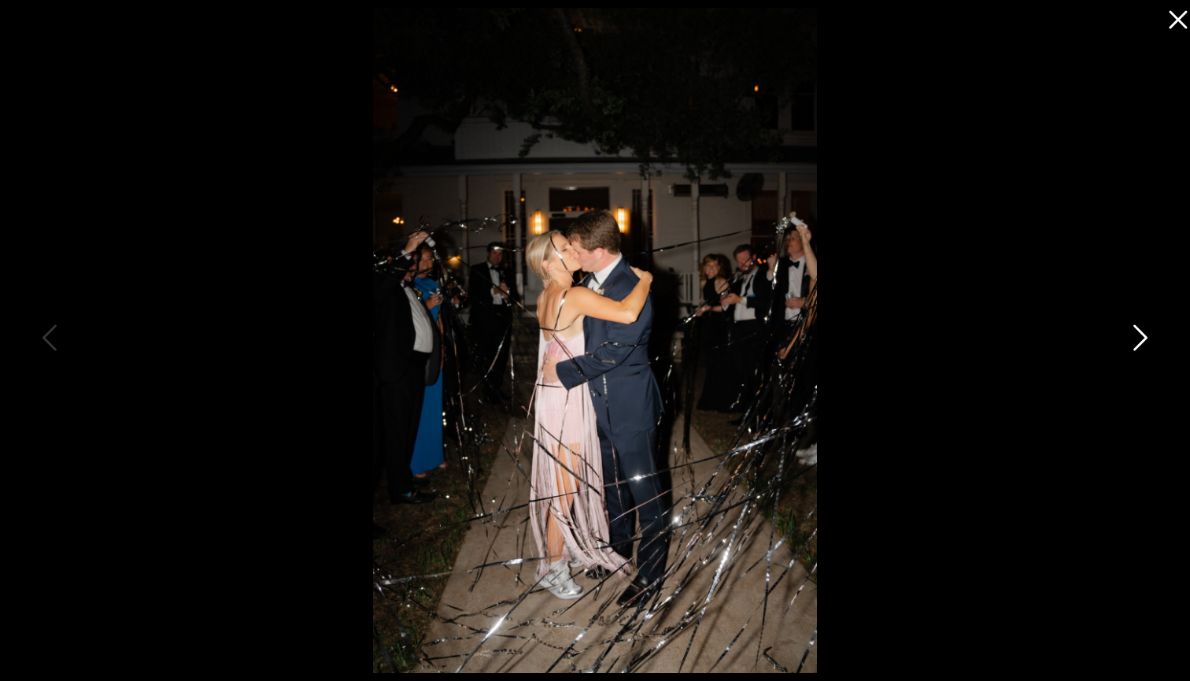
click at [1142, 343] on icon at bounding box center [1140, 337] width 14 height 26
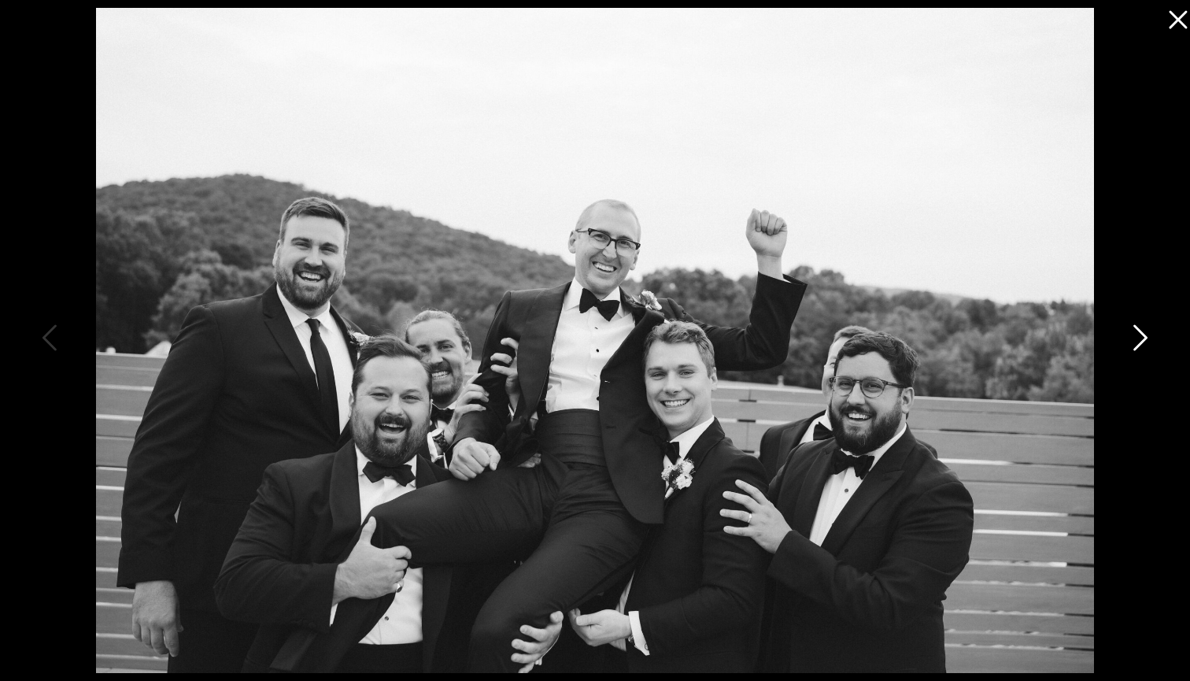
click at [1142, 343] on icon at bounding box center [1140, 337] width 14 height 26
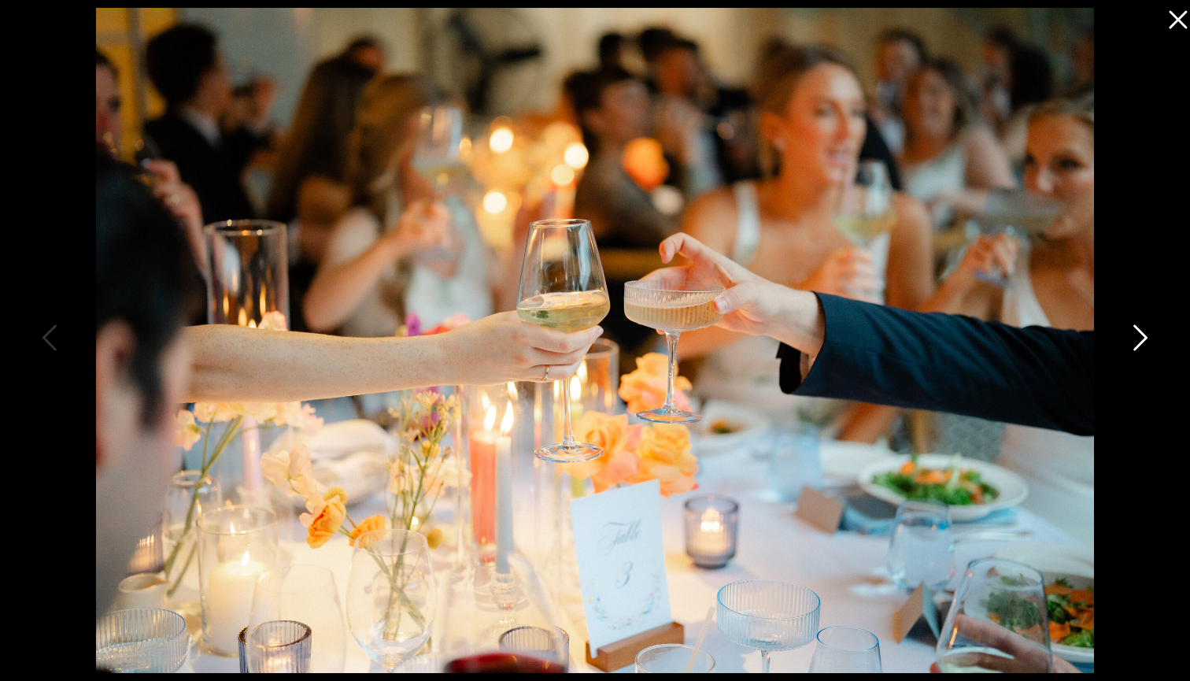
click at [1142, 343] on icon at bounding box center [1140, 337] width 14 height 26
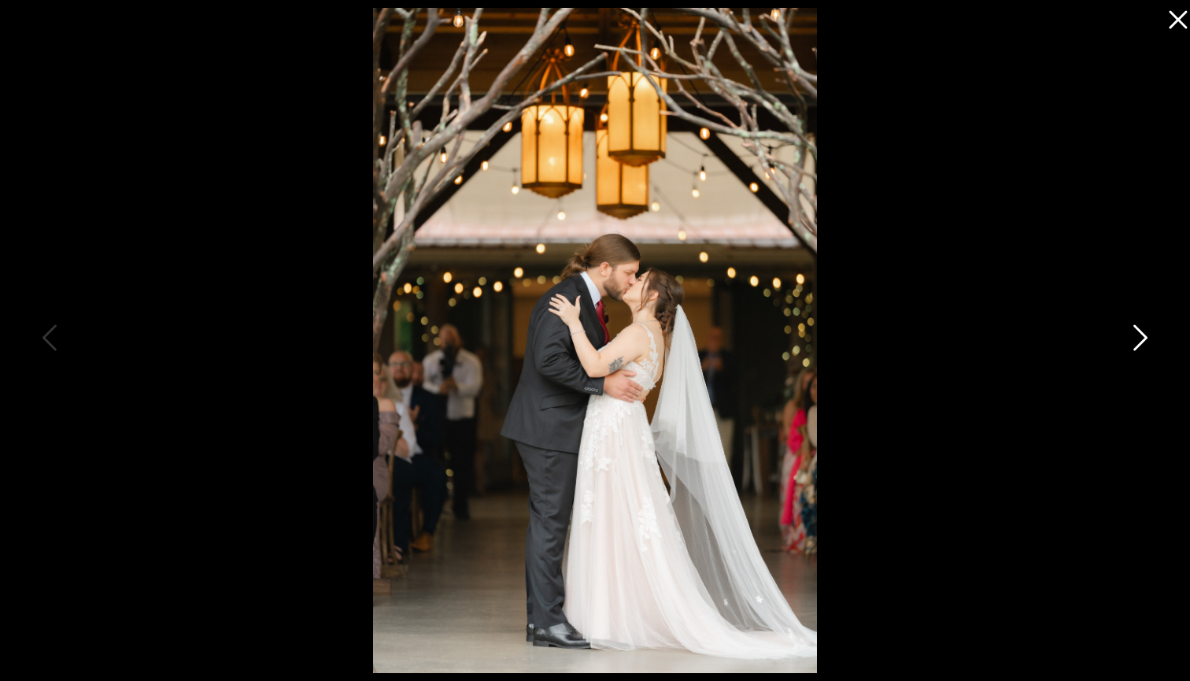
click at [1142, 343] on icon at bounding box center [1140, 337] width 14 height 26
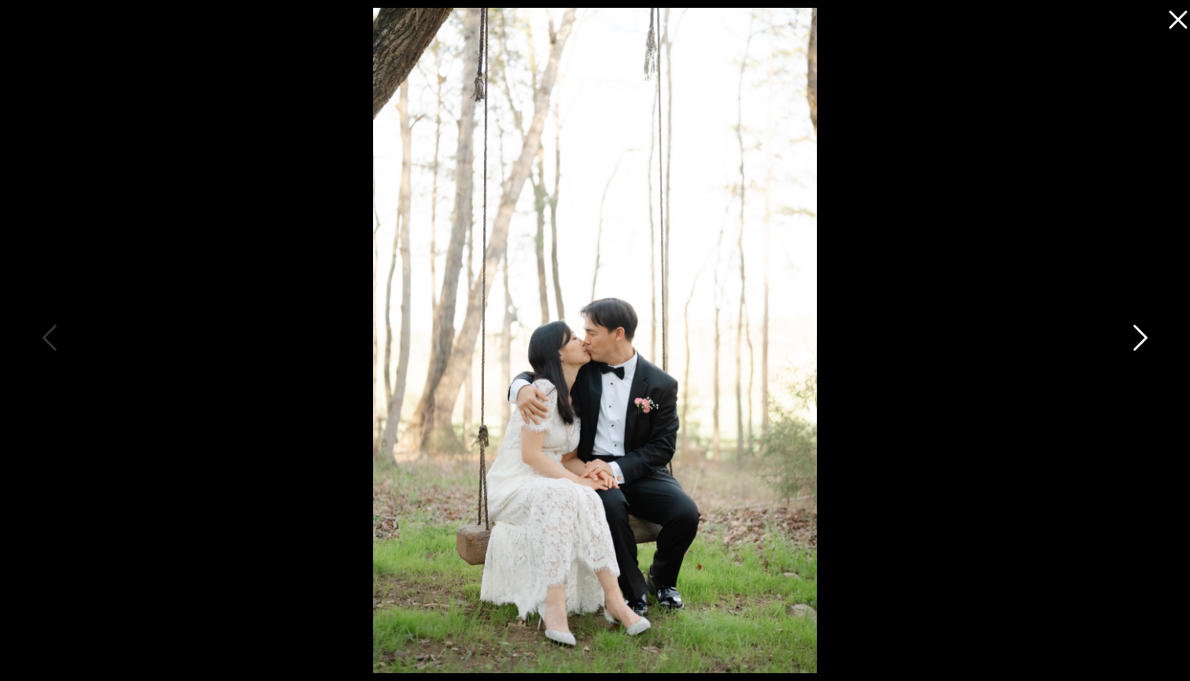
click at [1142, 343] on icon at bounding box center [1140, 337] width 14 height 26
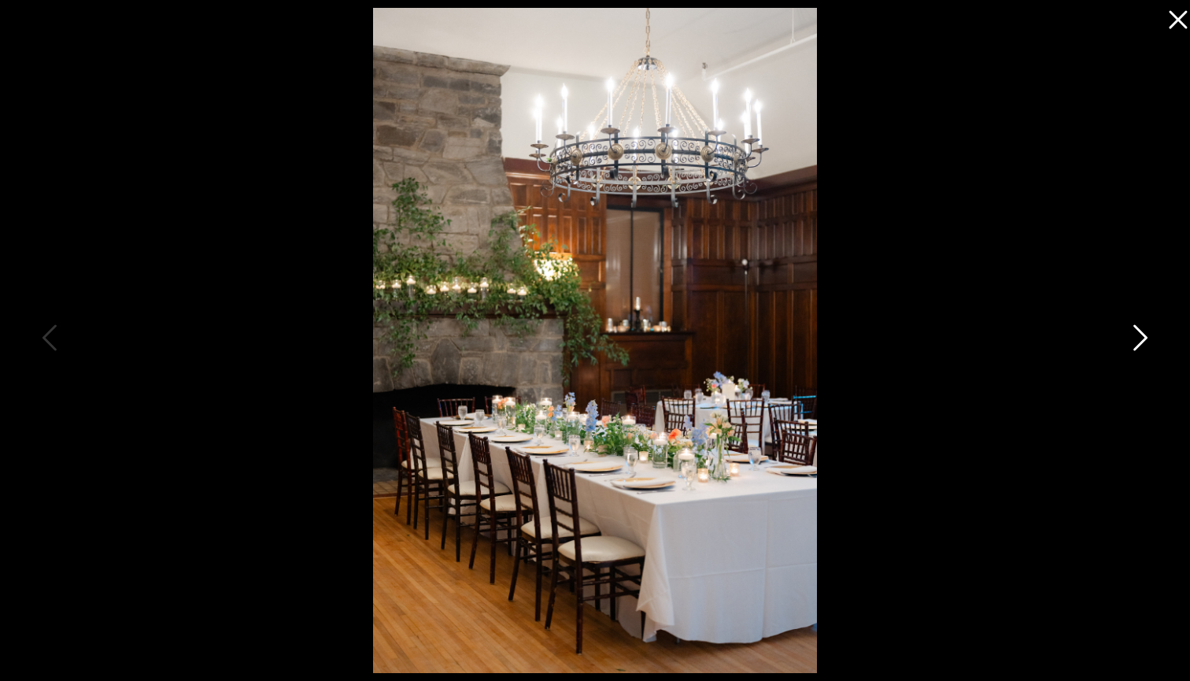
click at [1142, 343] on icon at bounding box center [1140, 337] width 14 height 26
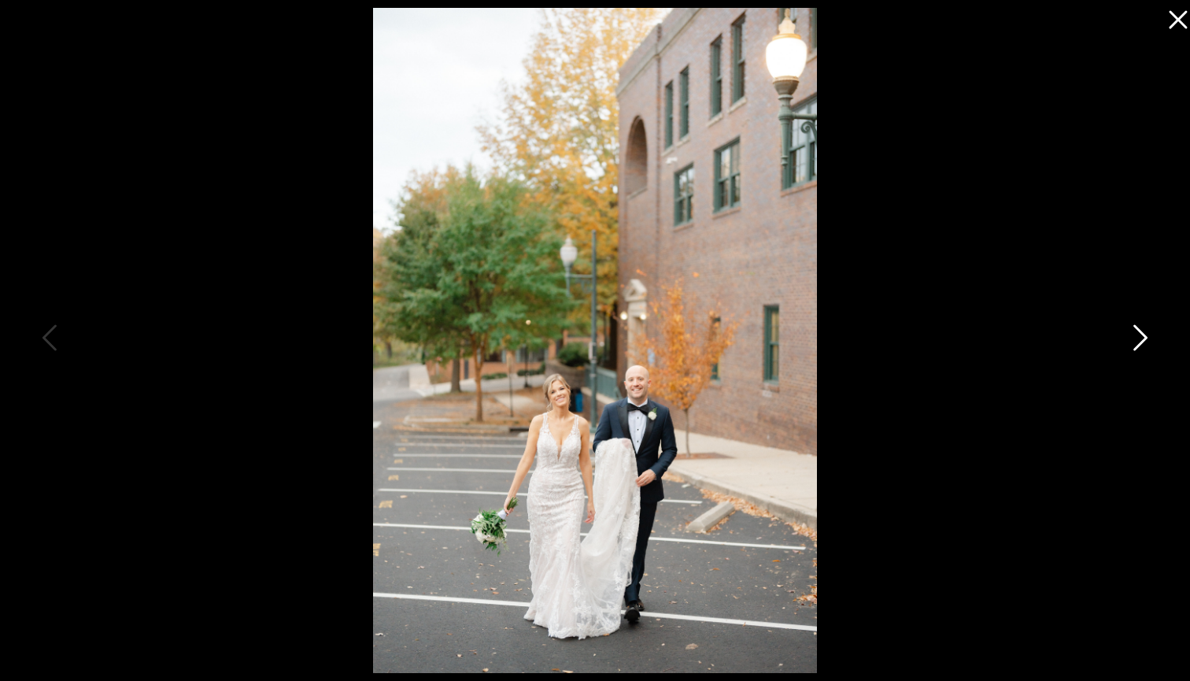
click at [1142, 343] on icon at bounding box center [1140, 337] width 14 height 26
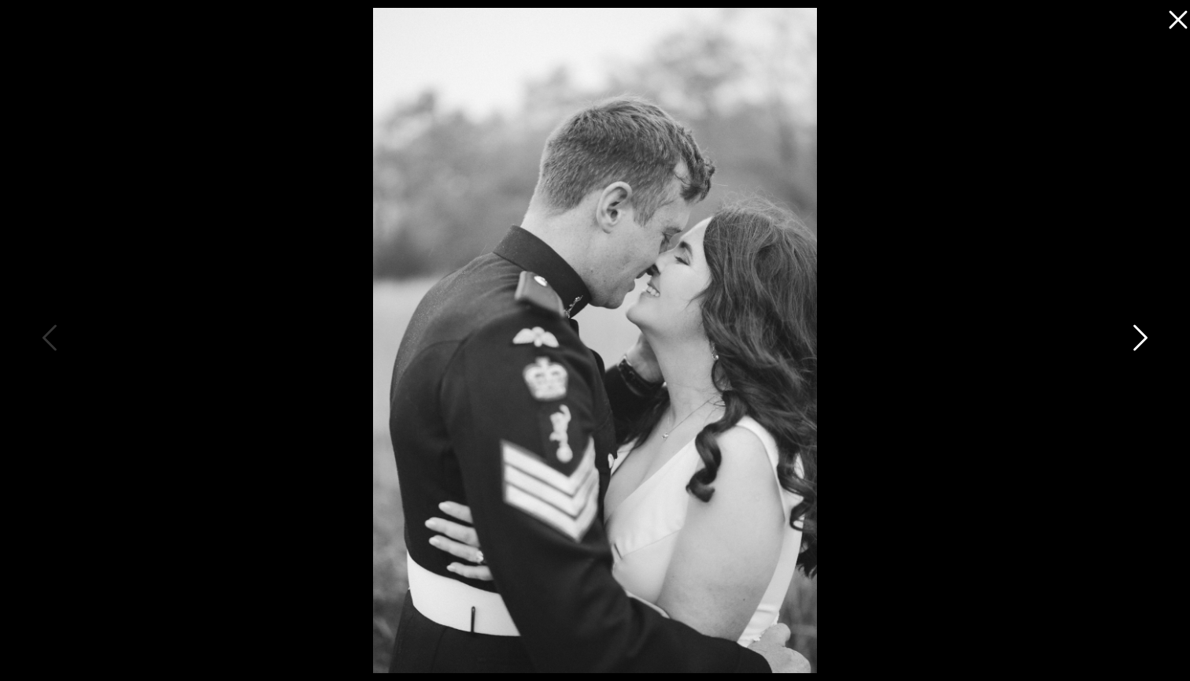
click at [1142, 343] on icon at bounding box center [1140, 337] width 14 height 26
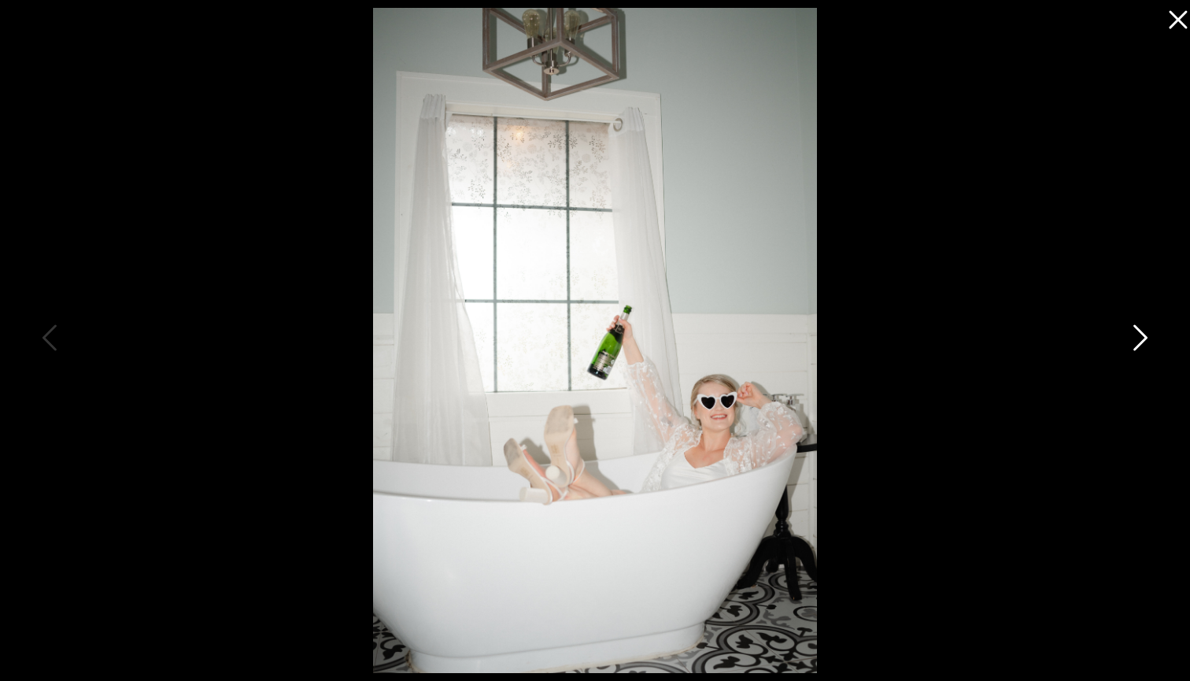
click at [1142, 343] on icon at bounding box center [1140, 337] width 14 height 26
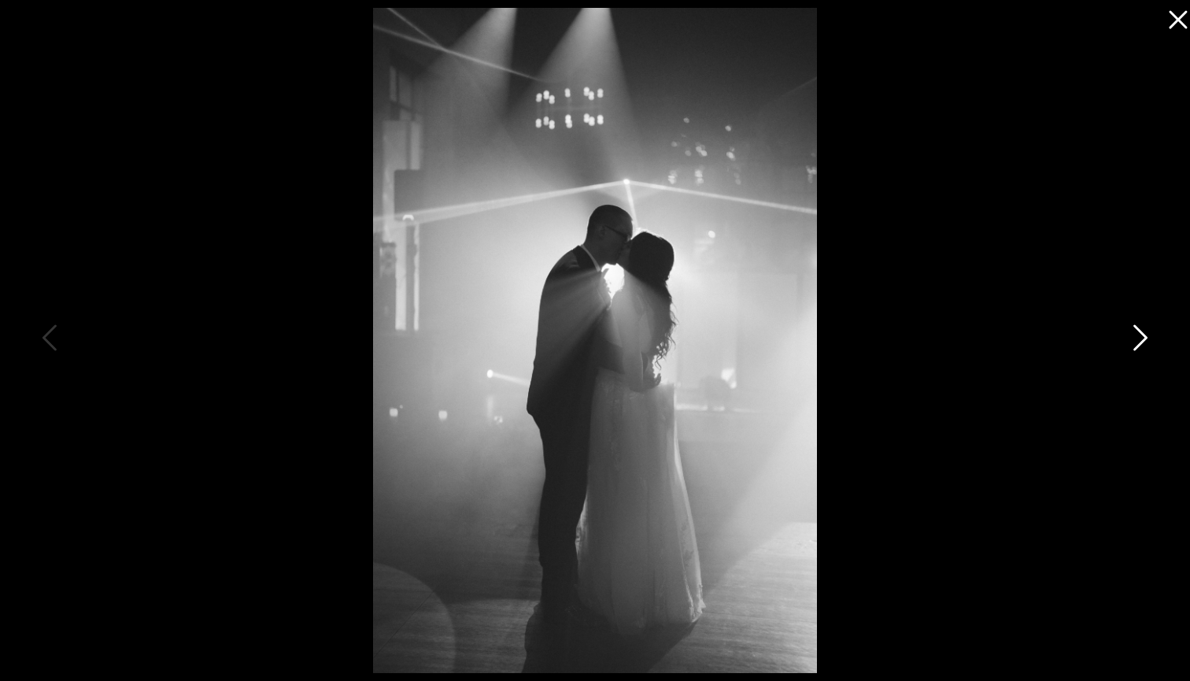
click at [1142, 343] on icon at bounding box center [1140, 337] width 14 height 26
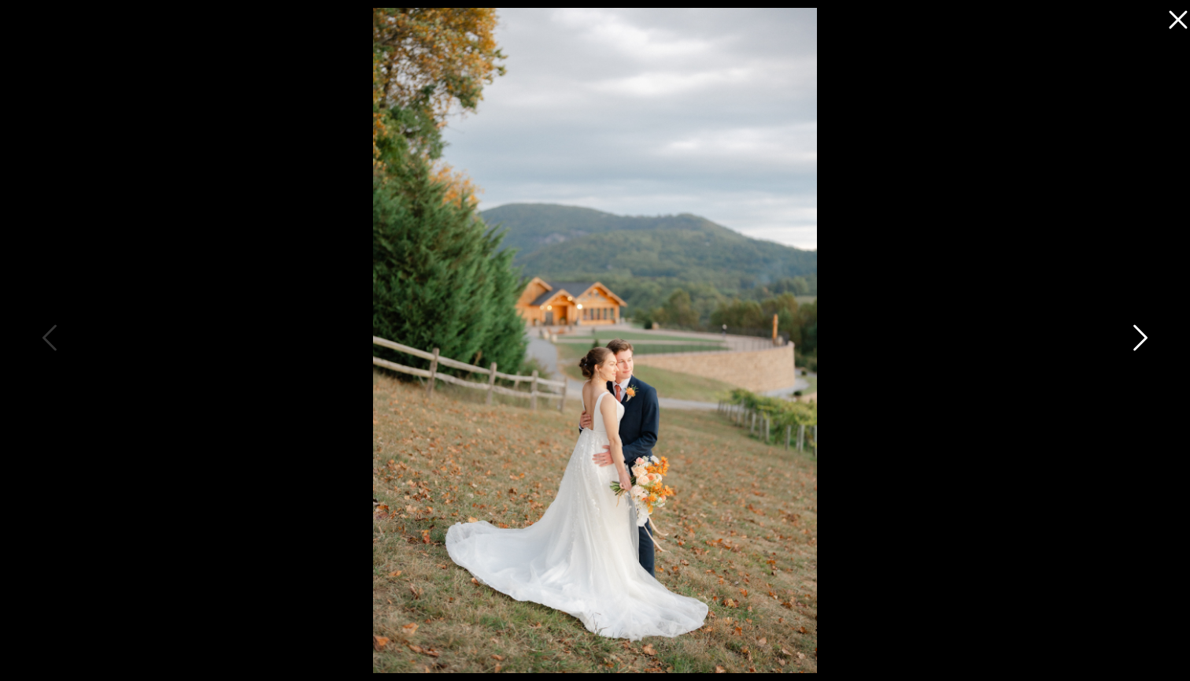
click at [1142, 343] on icon at bounding box center [1140, 337] width 14 height 26
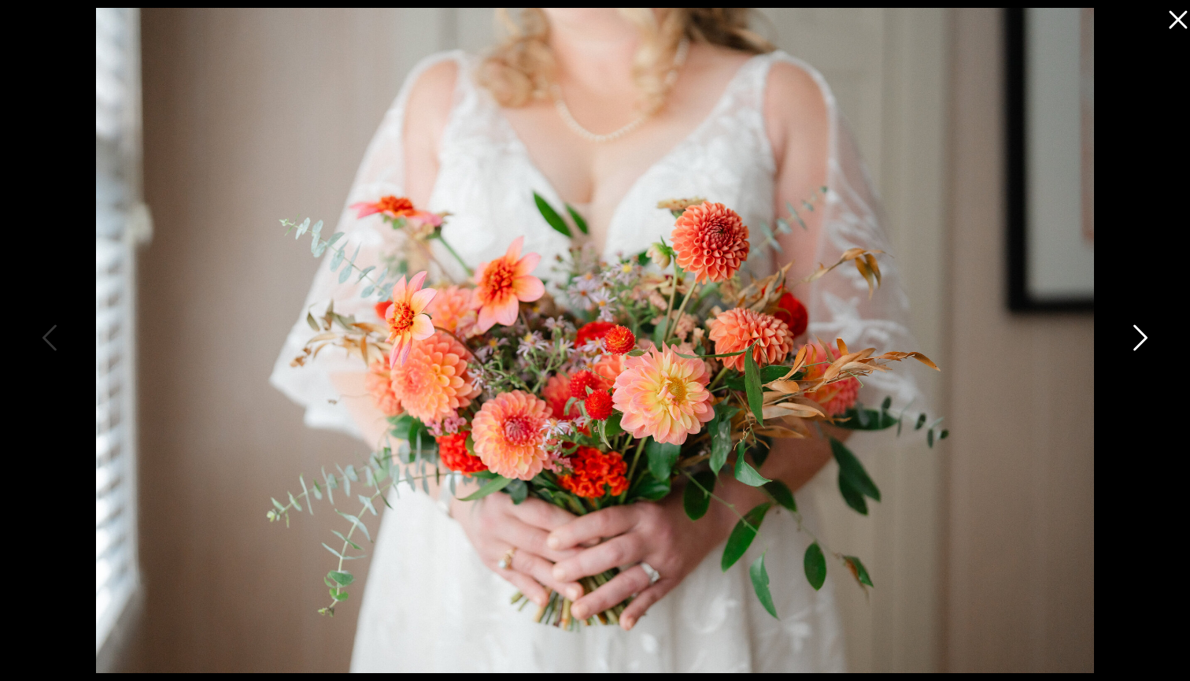
click at [1142, 343] on icon at bounding box center [1140, 337] width 14 height 26
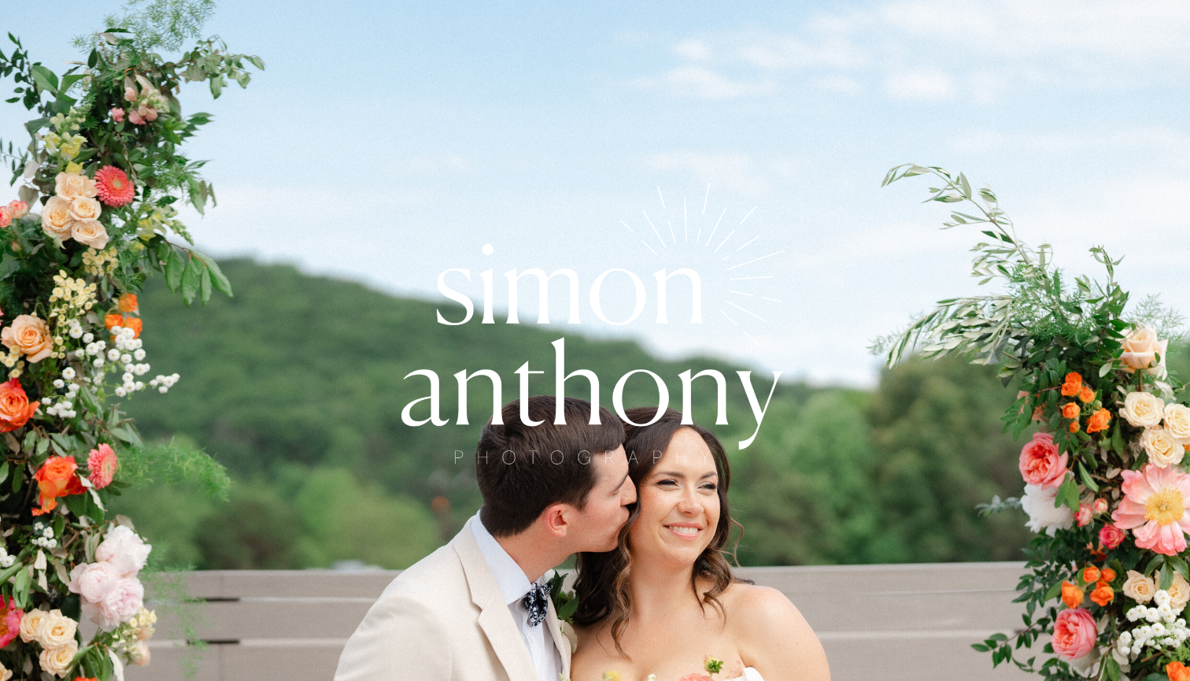
scroll to position [100, 0]
